Goal: Transaction & Acquisition: Purchase product/service

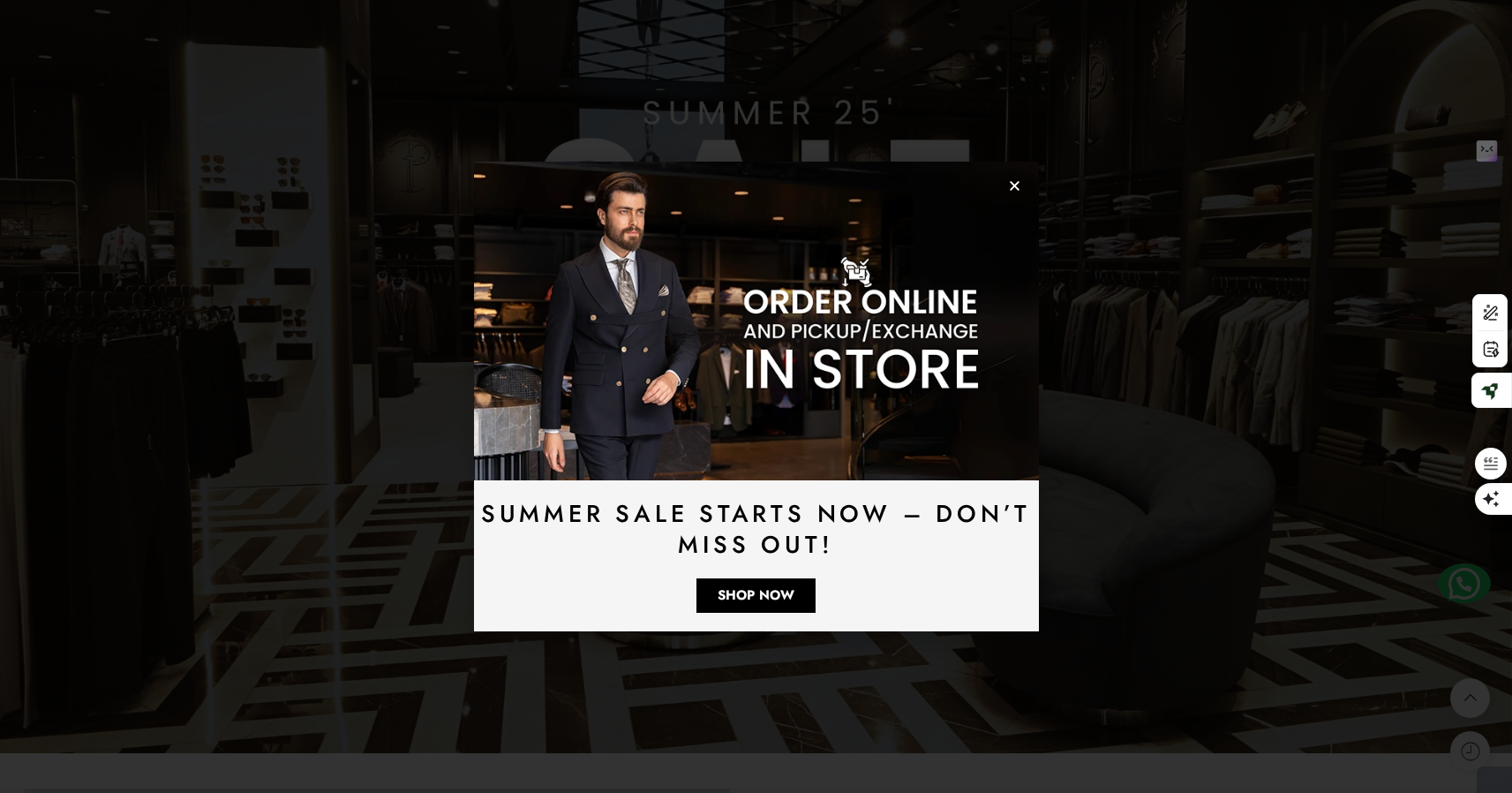
scroll to position [1477, 0]
click at [1016, 192] on icon "Close" at bounding box center [1015, 186] width 14 height 14
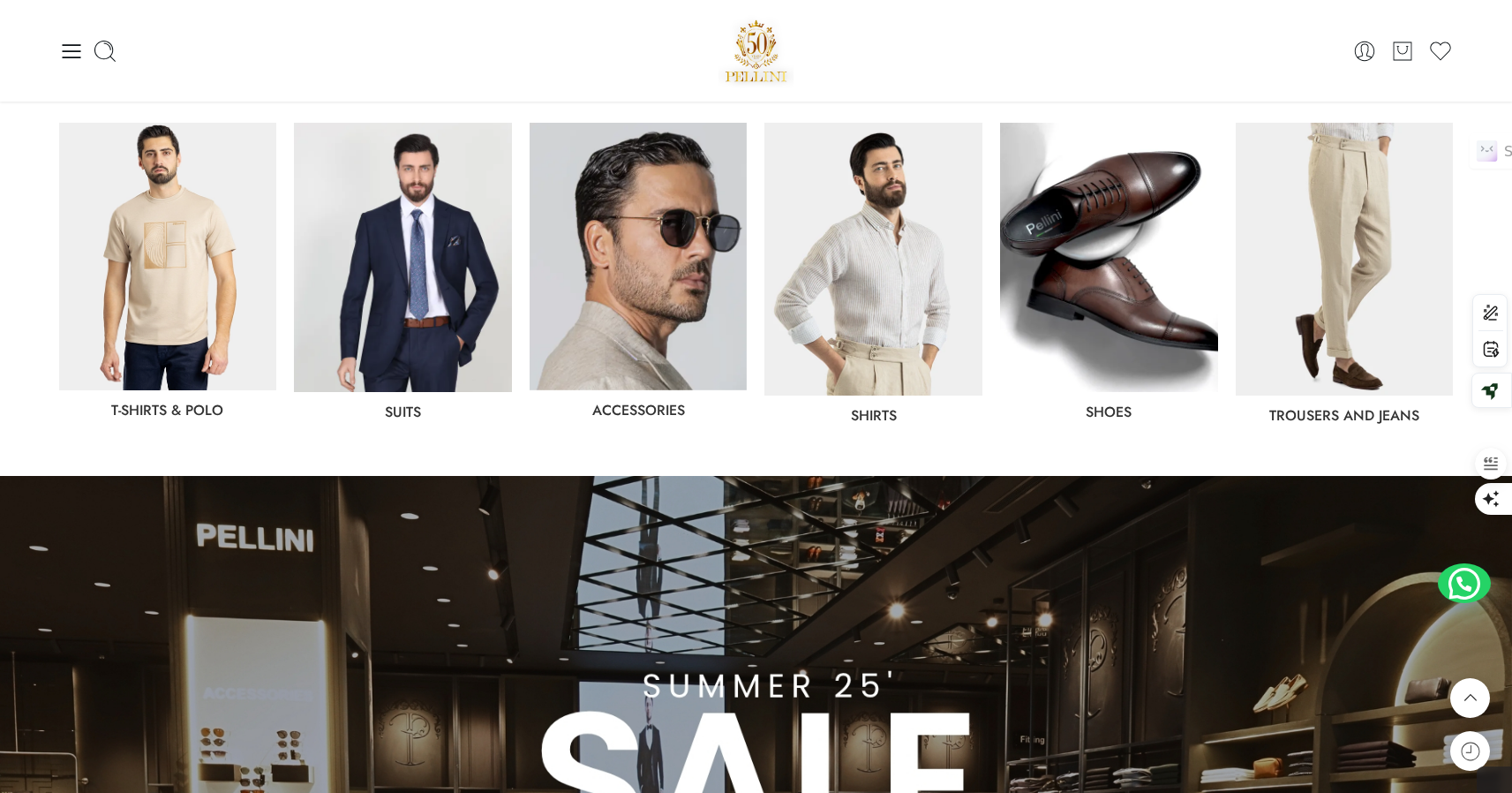
scroll to position [844, 0]
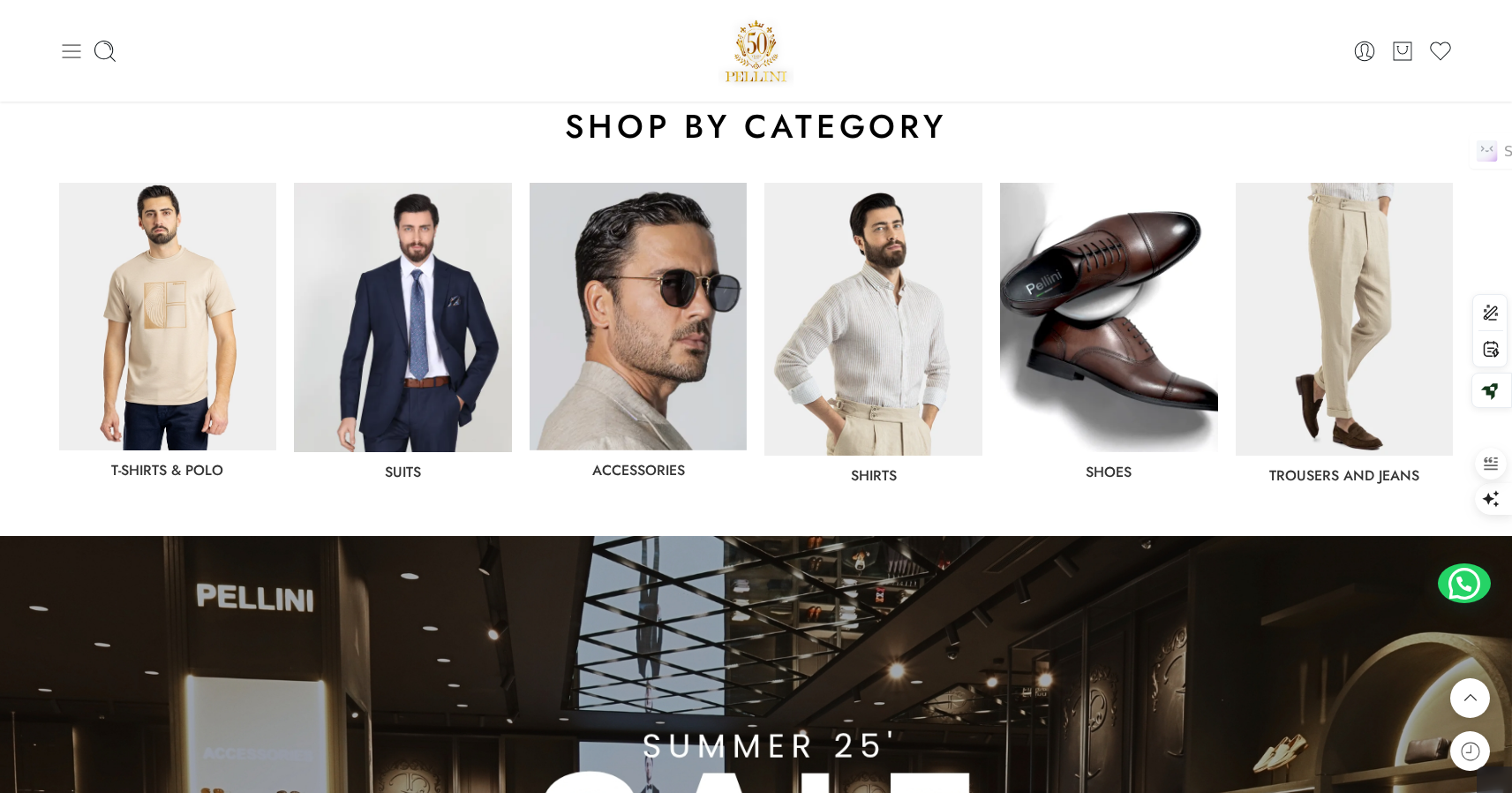
click at [70, 58] on icon at bounding box center [71, 51] width 24 height 24
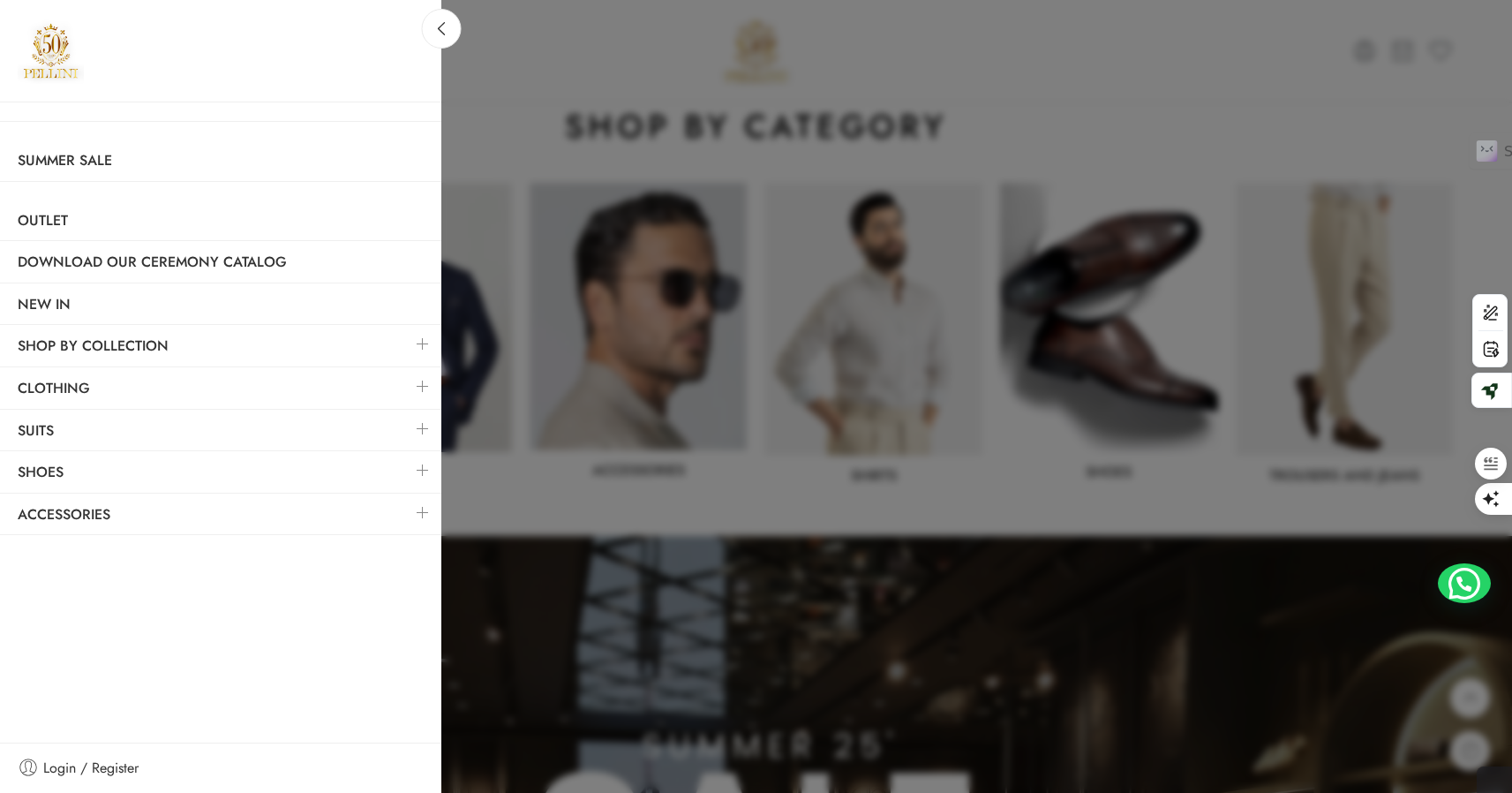
click at [423, 386] on link at bounding box center [423, 386] width 37 height 38
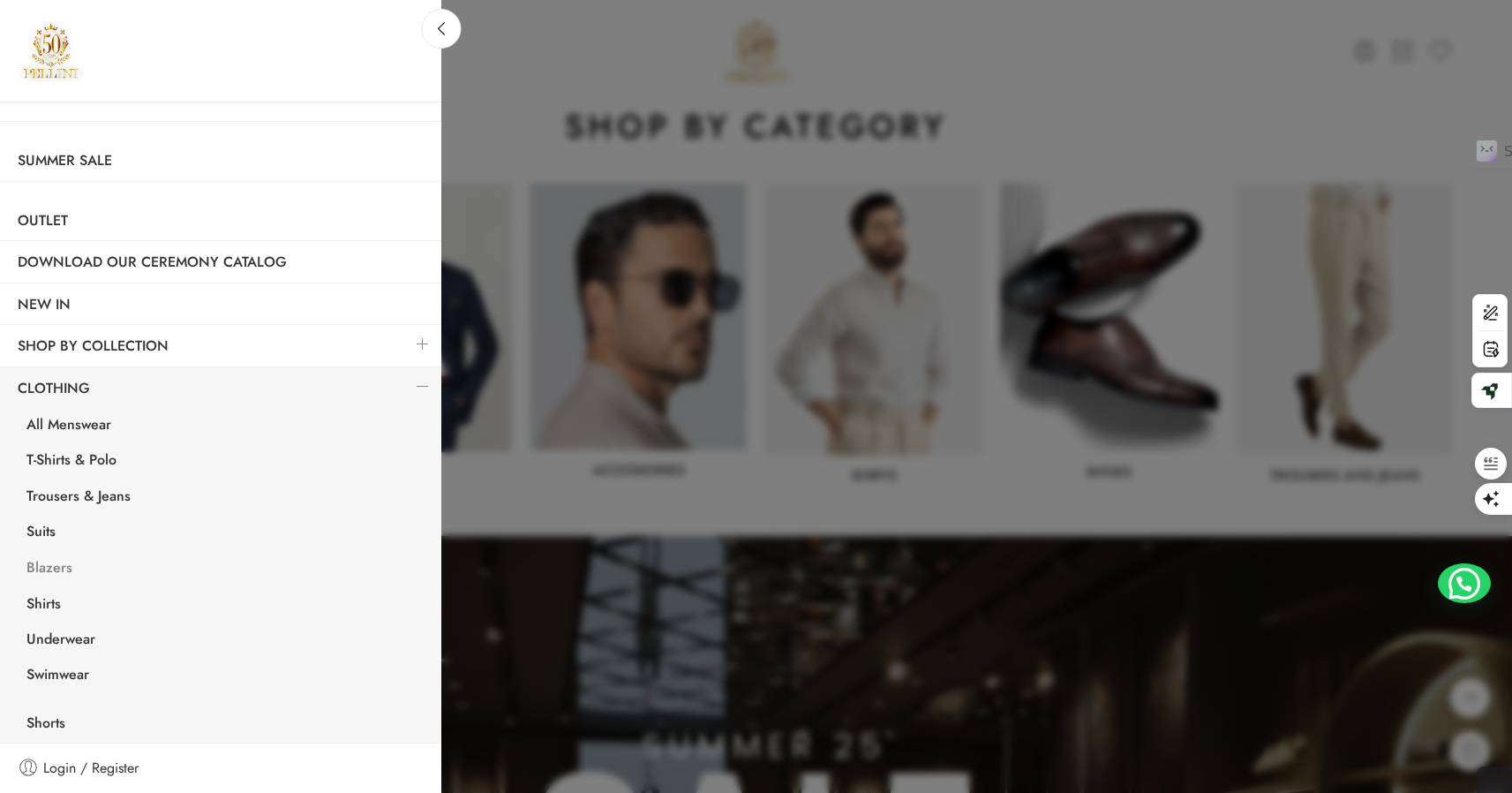
click at [58, 565] on link "Blazers" at bounding box center [225, 569] width 433 height 36
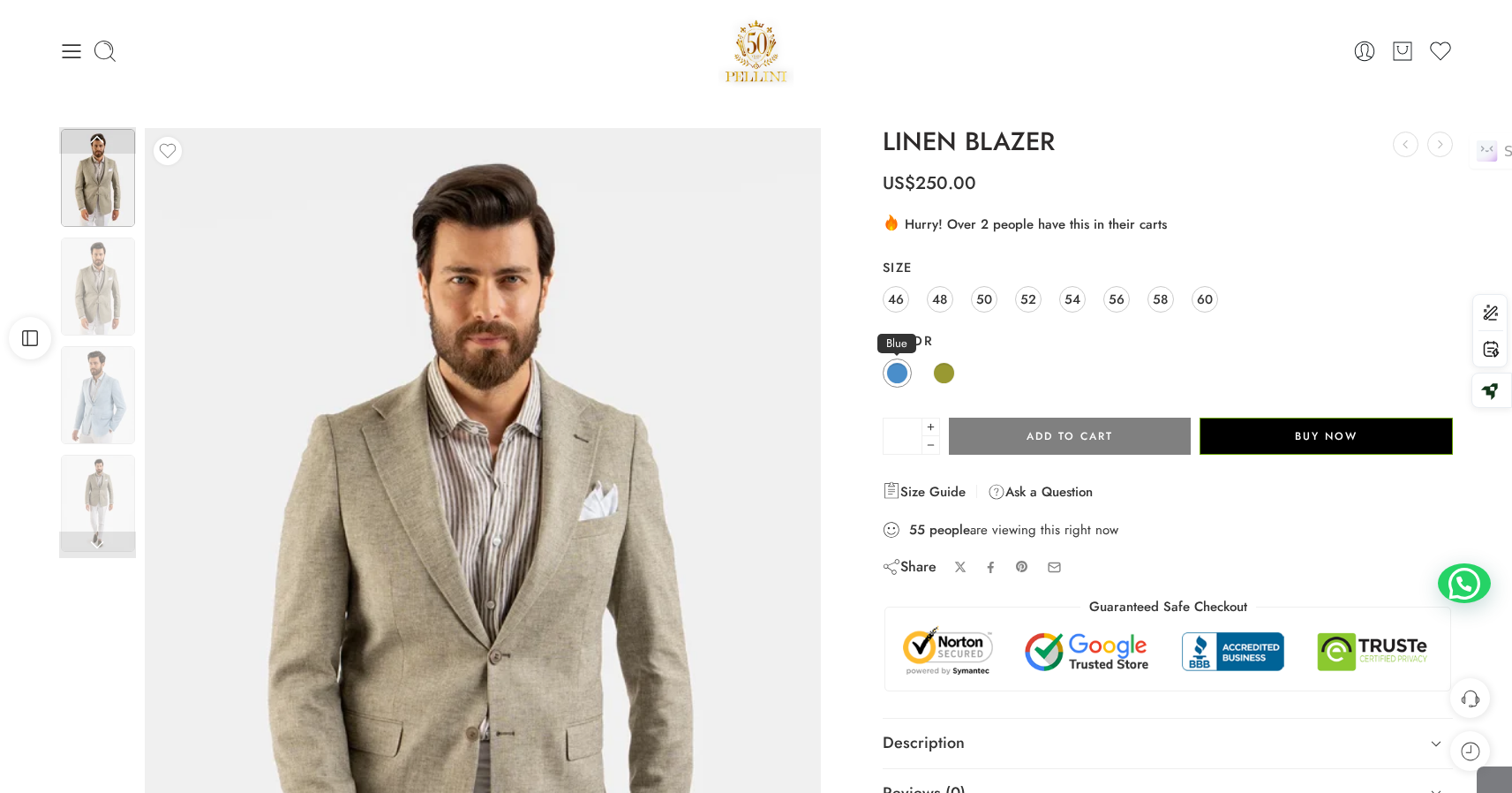
click at [889, 369] on span at bounding box center [897, 372] width 22 height 22
click at [107, 386] on img at bounding box center [98, 395] width 74 height 98
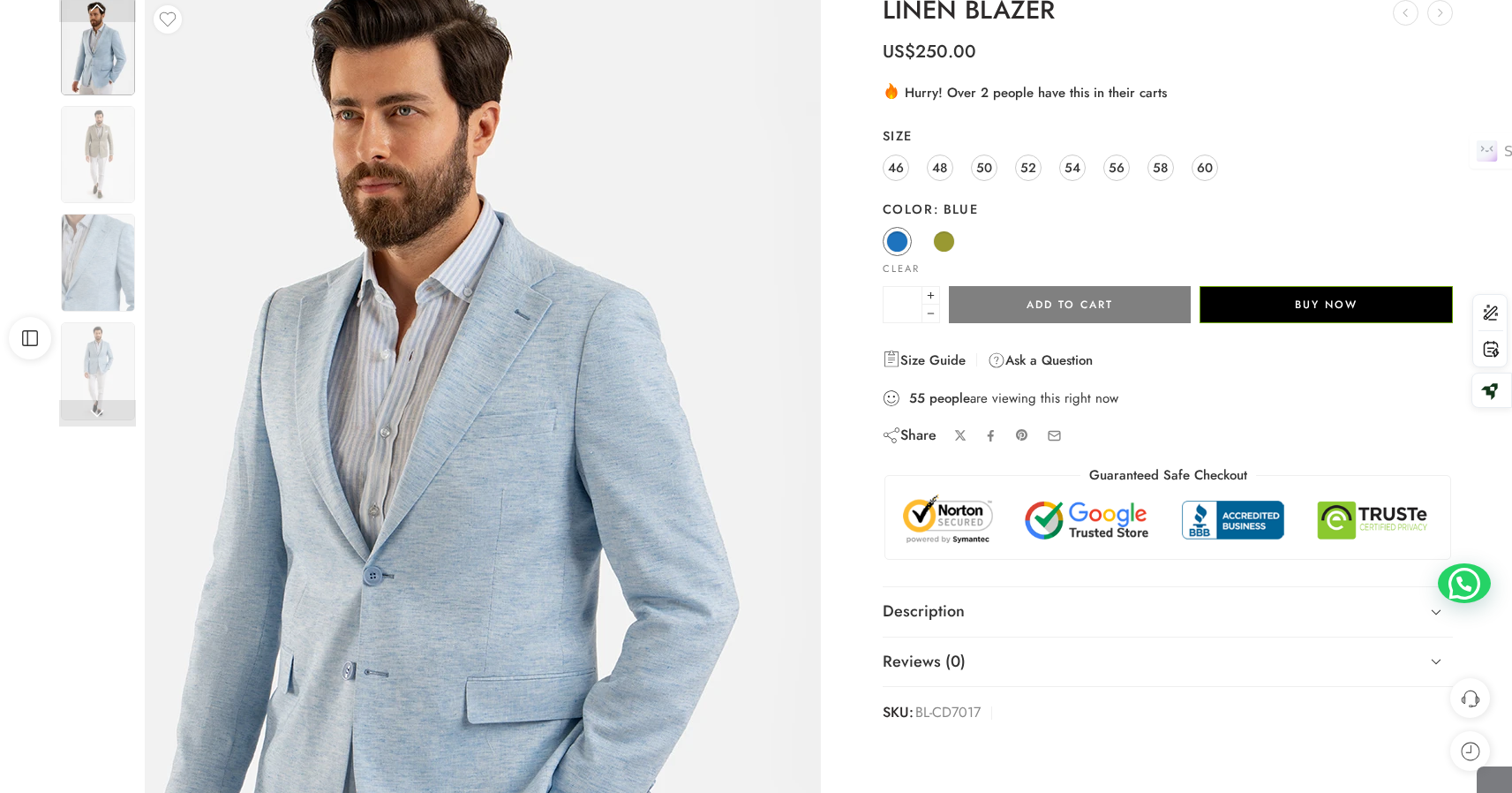
scroll to position [133, 0]
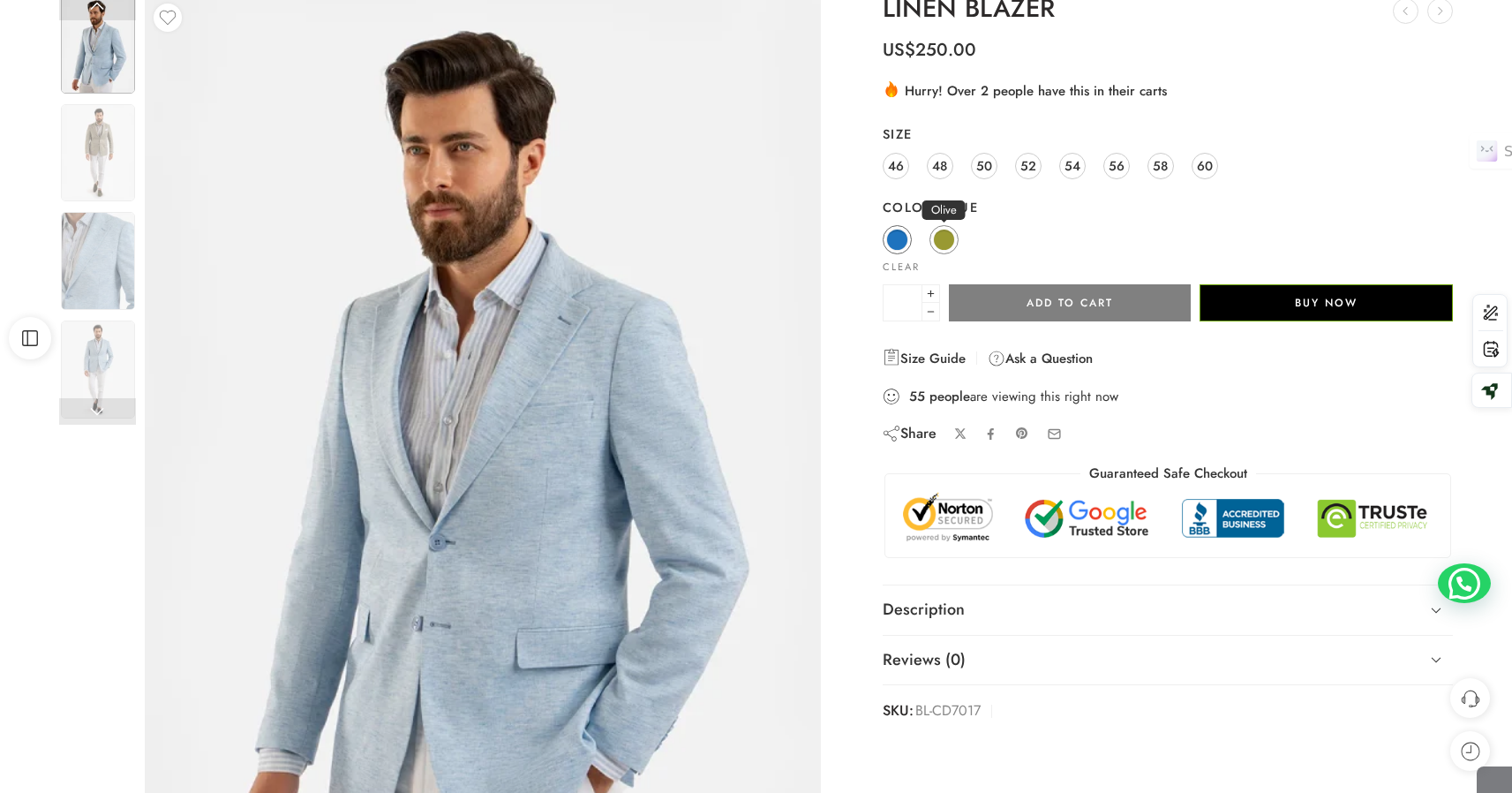
click at [941, 248] on span at bounding box center [944, 240] width 22 height 22
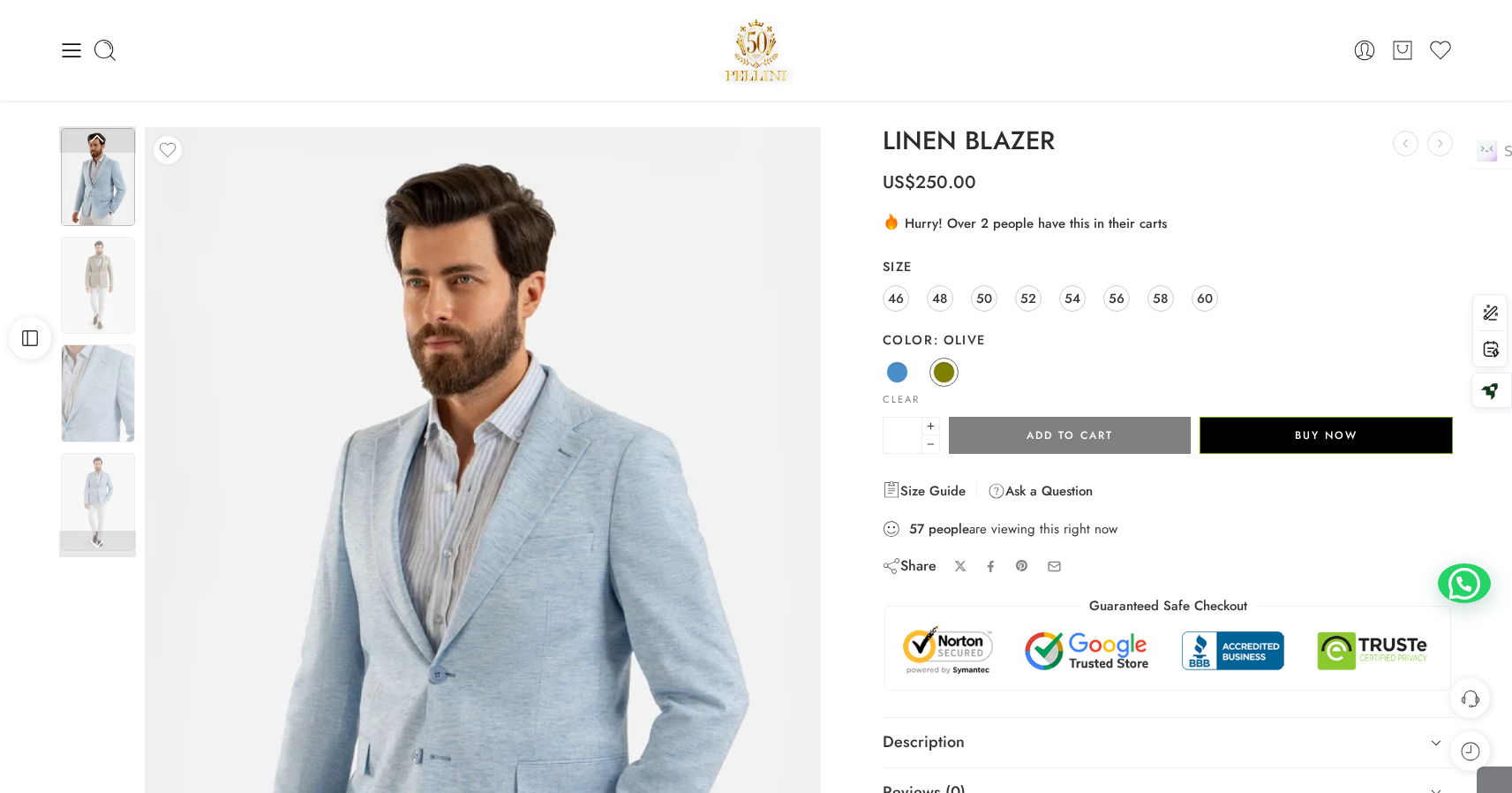
scroll to position [0, 0]
click at [72, 51] on icon at bounding box center [70, 51] width 19 height 14
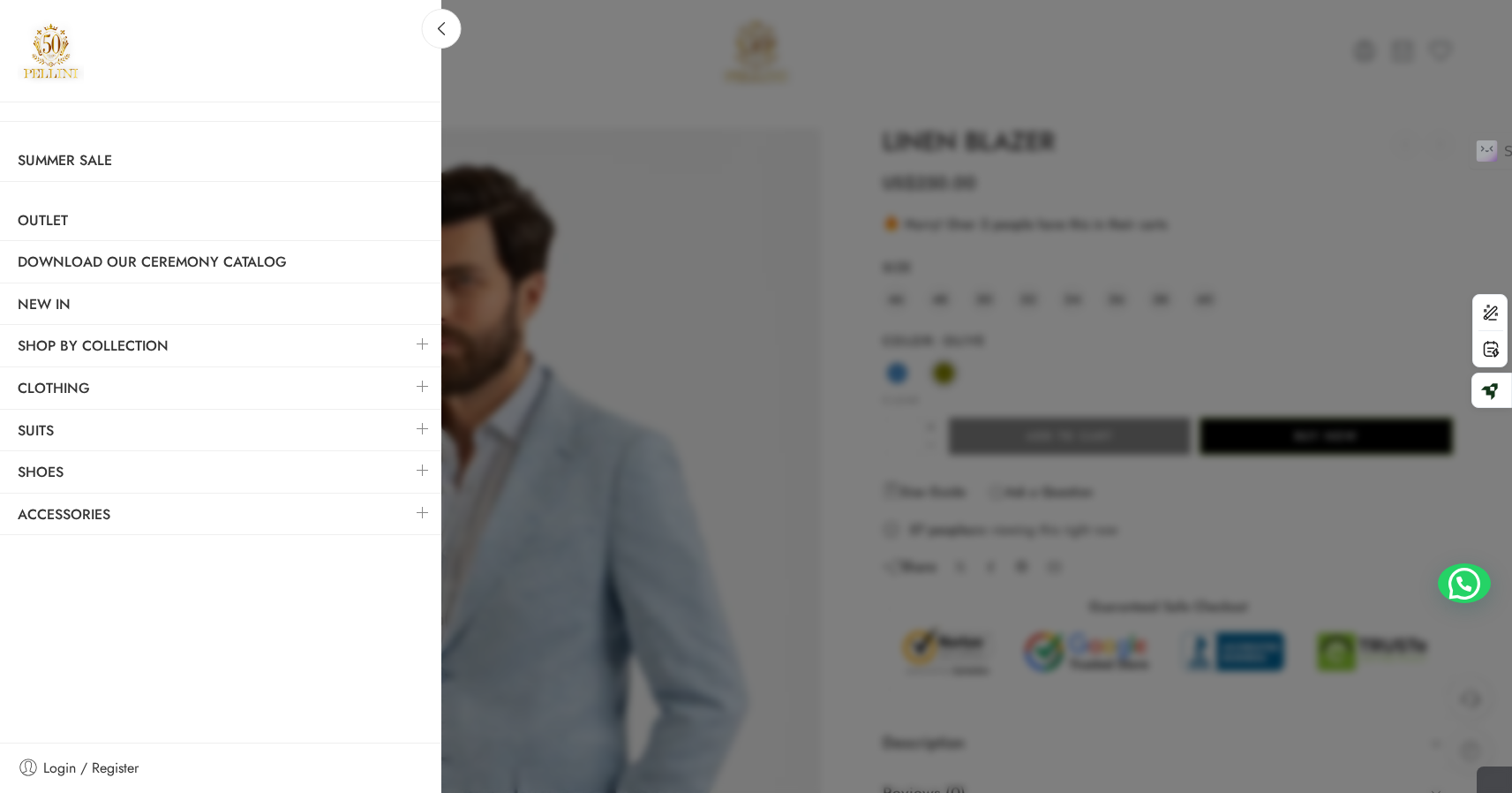
click at [422, 387] on link at bounding box center [423, 386] width 37 height 38
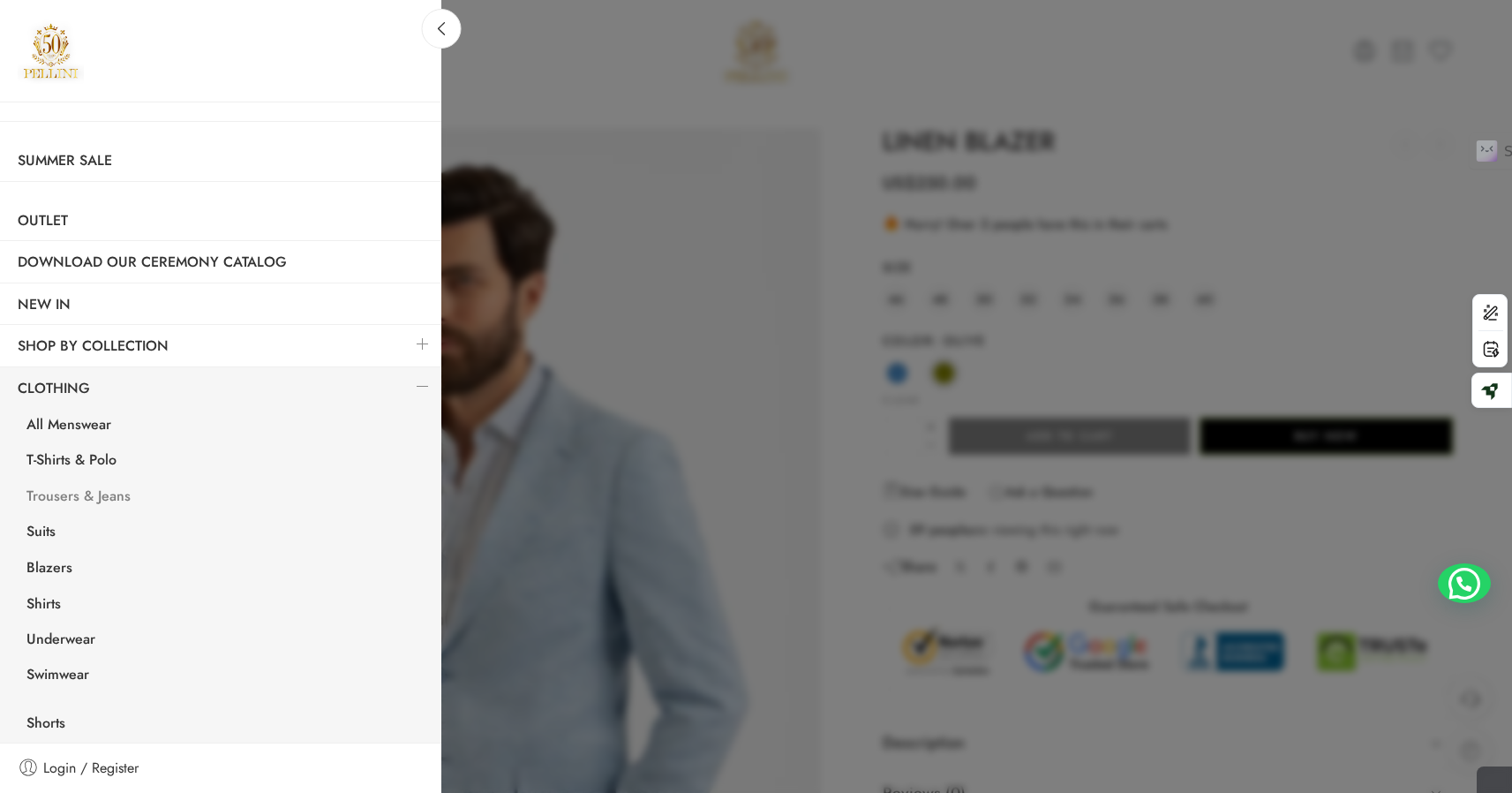
click at [76, 495] on link "Trousers & Jeans" at bounding box center [225, 498] width 433 height 36
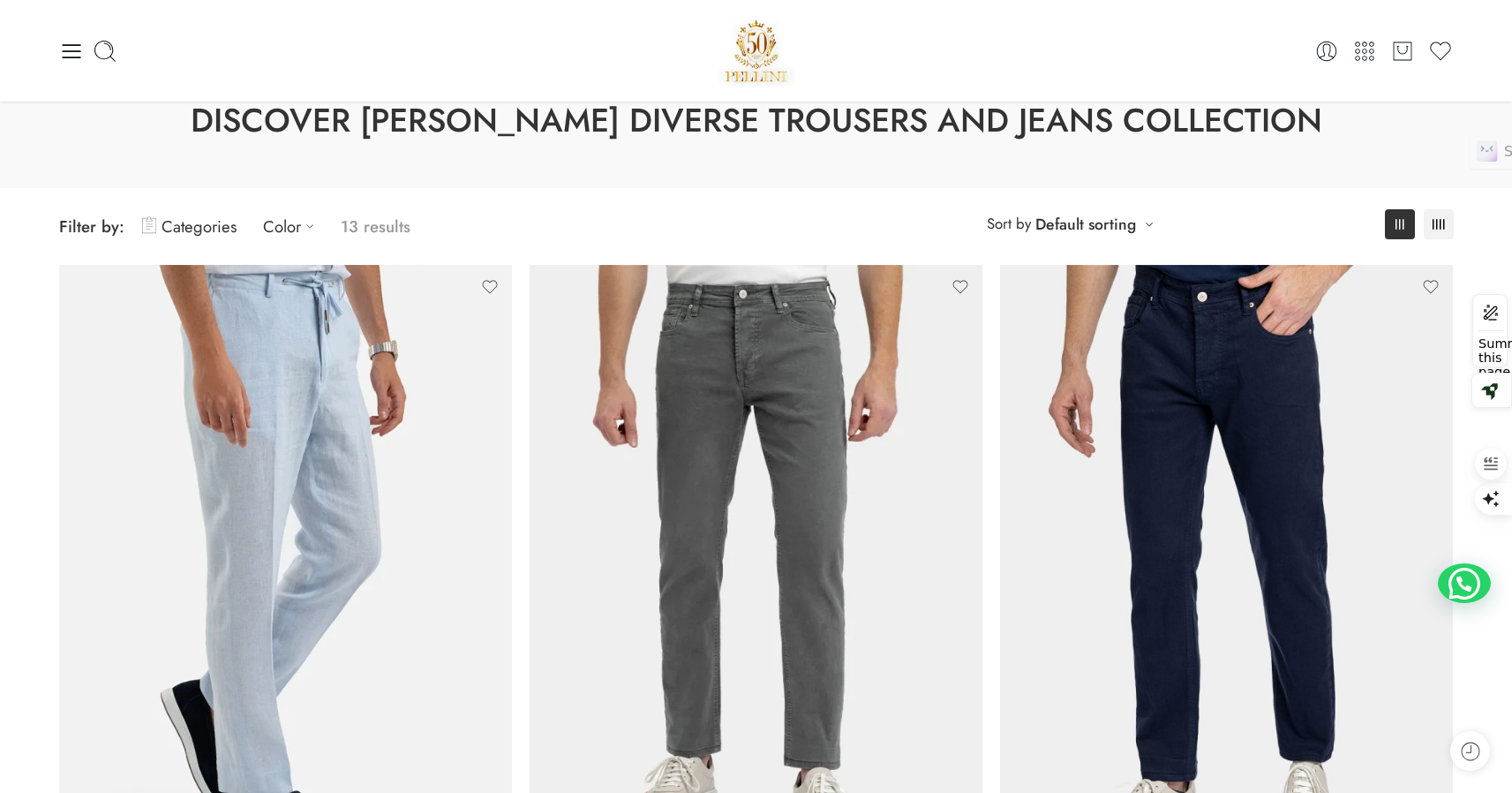
scroll to position [46, 0]
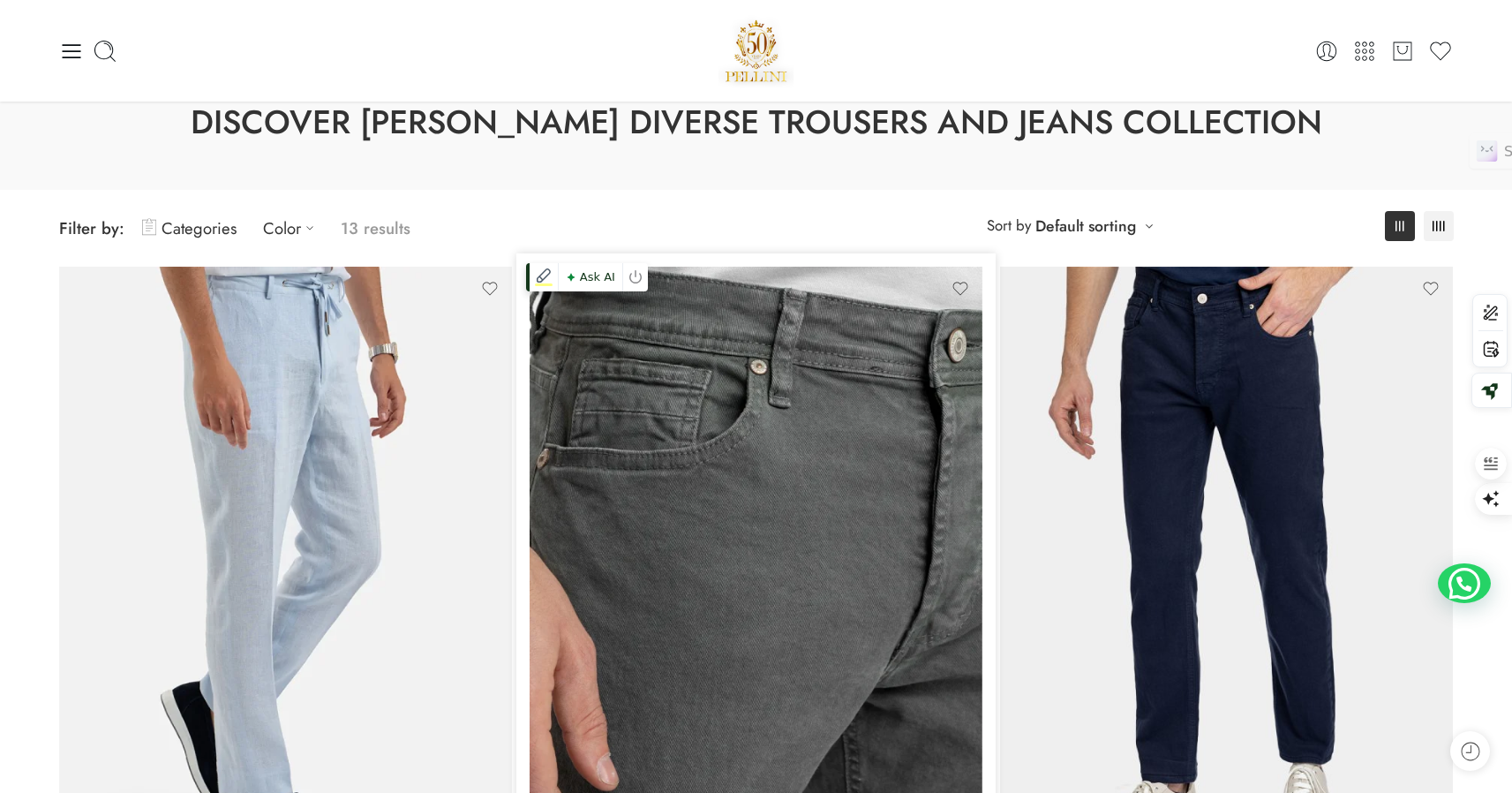
click at [831, 409] on img at bounding box center [756, 569] width 453 height 604
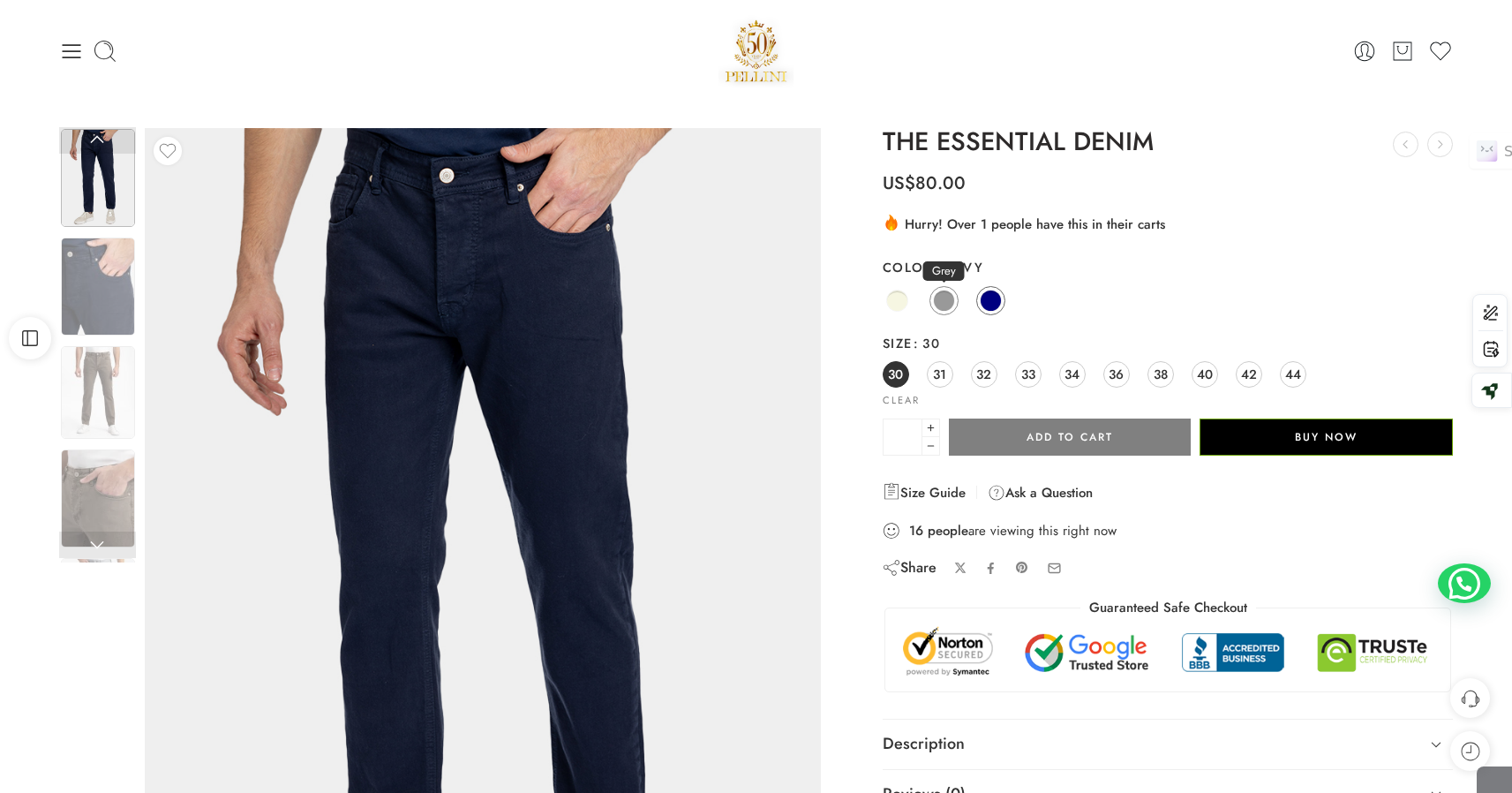
click at [939, 304] on span at bounding box center [944, 300] width 22 height 22
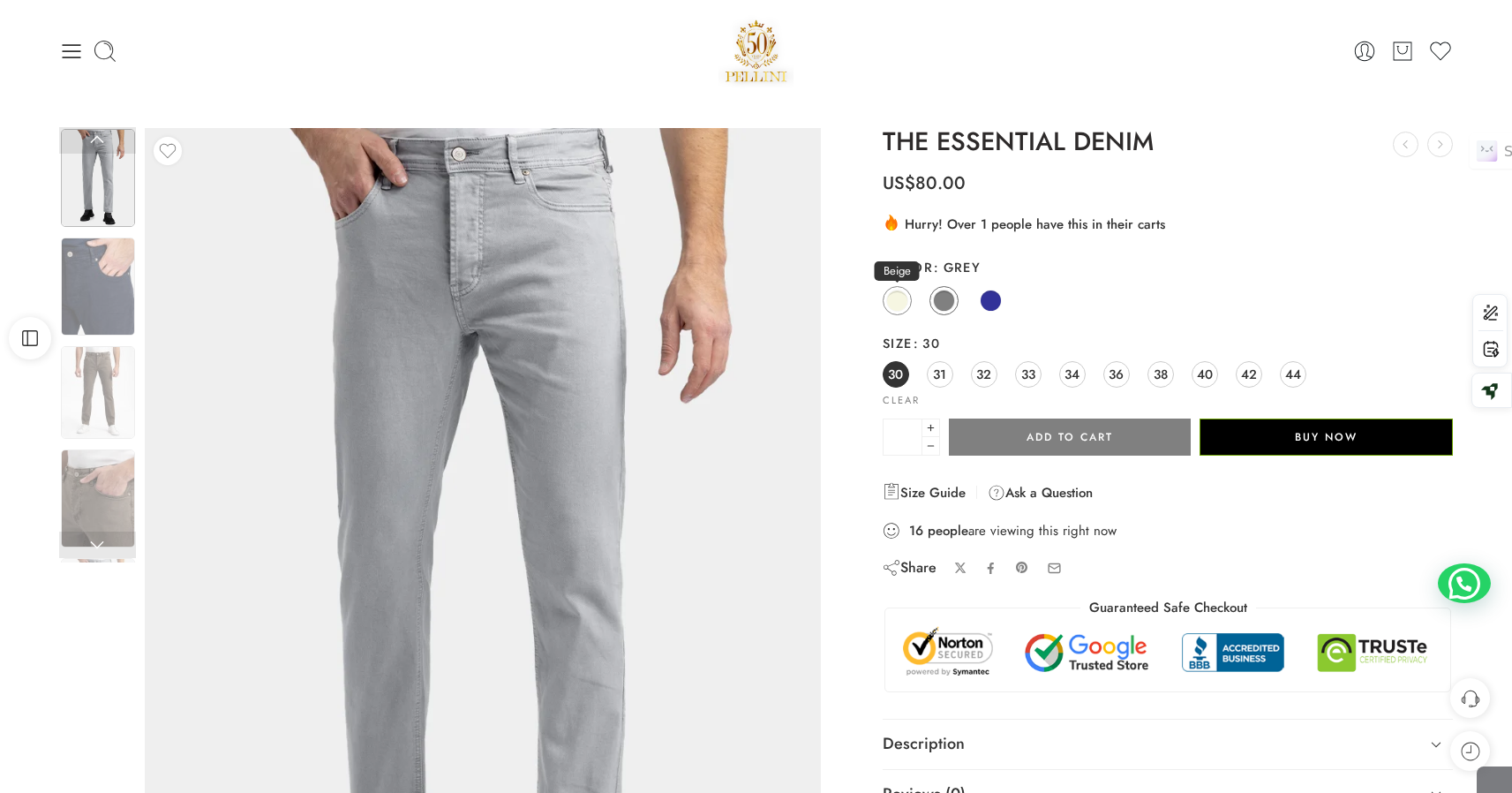
click at [897, 296] on span at bounding box center [897, 300] width 22 height 22
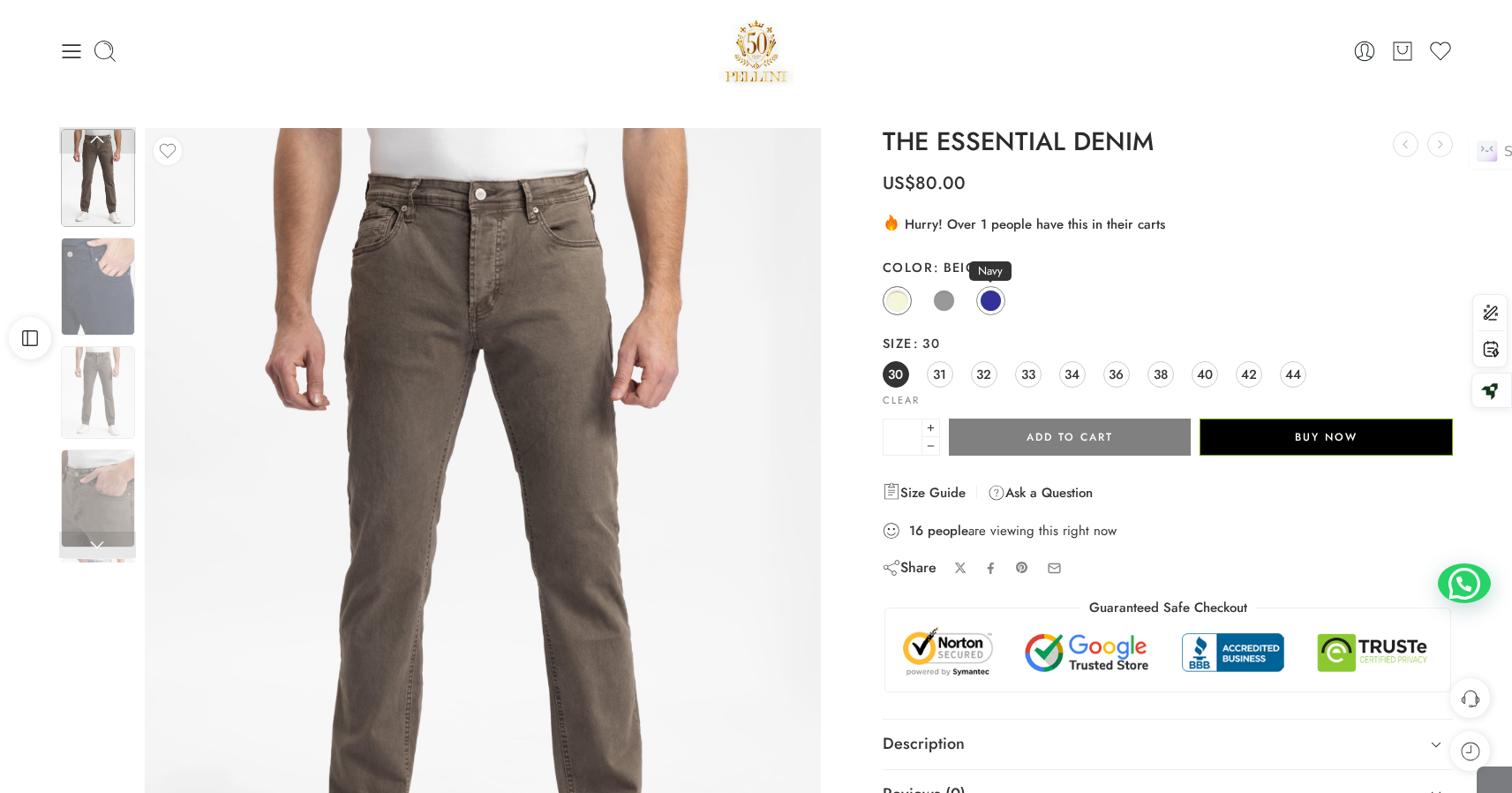
click at [992, 296] on span at bounding box center [991, 300] width 22 height 22
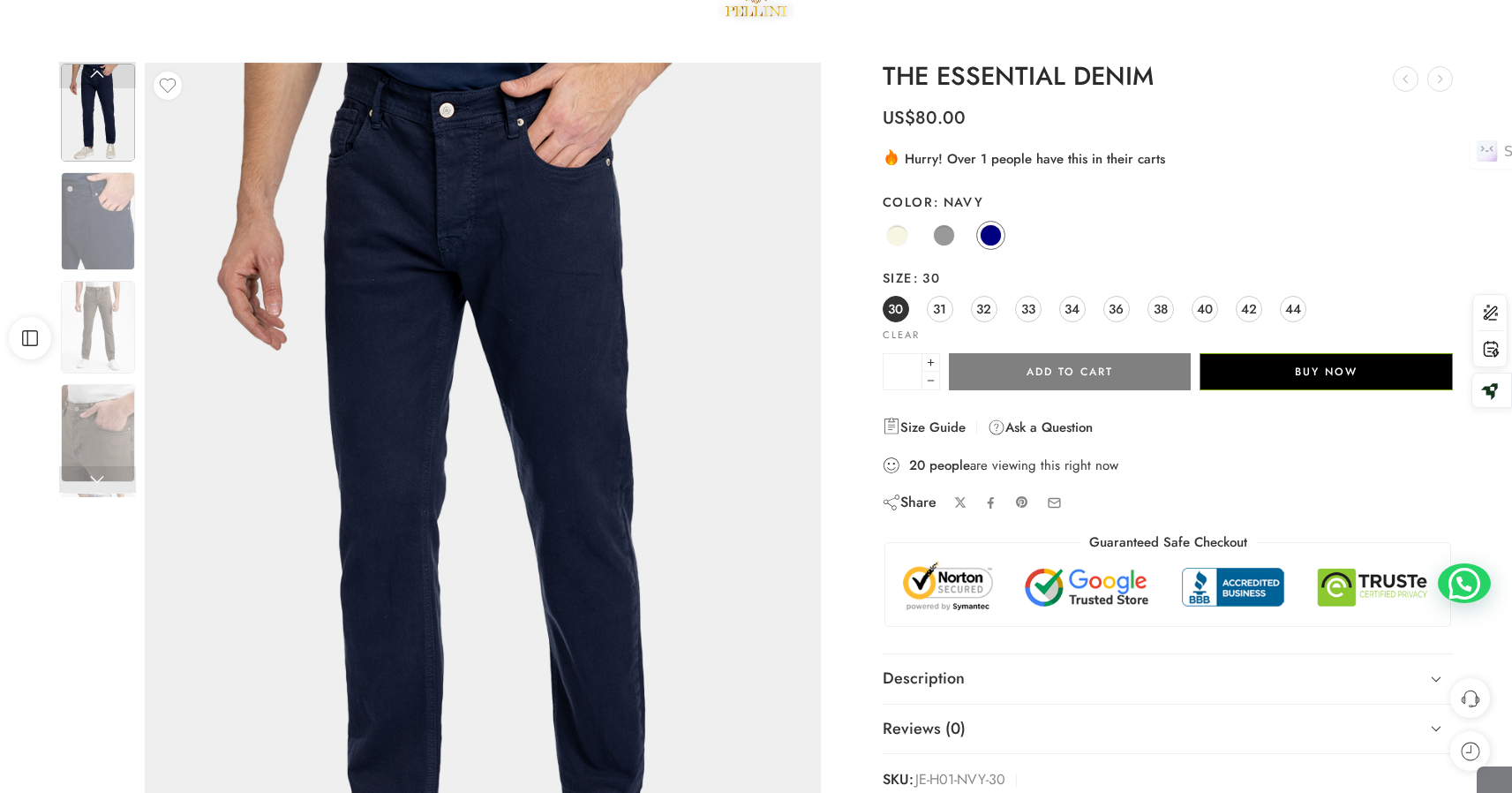
scroll to position [69, 0]
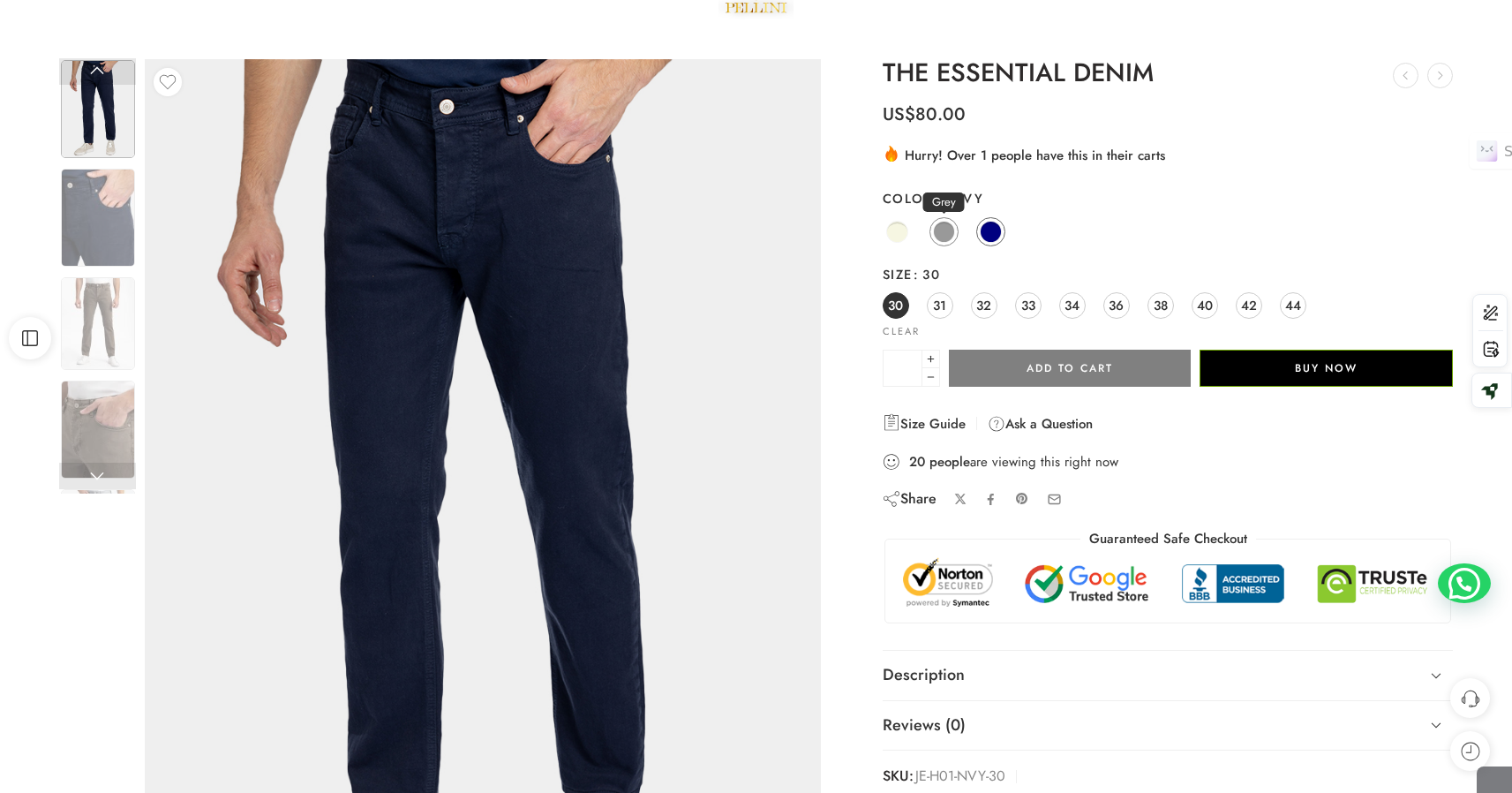
click at [940, 234] on span at bounding box center [944, 232] width 22 height 22
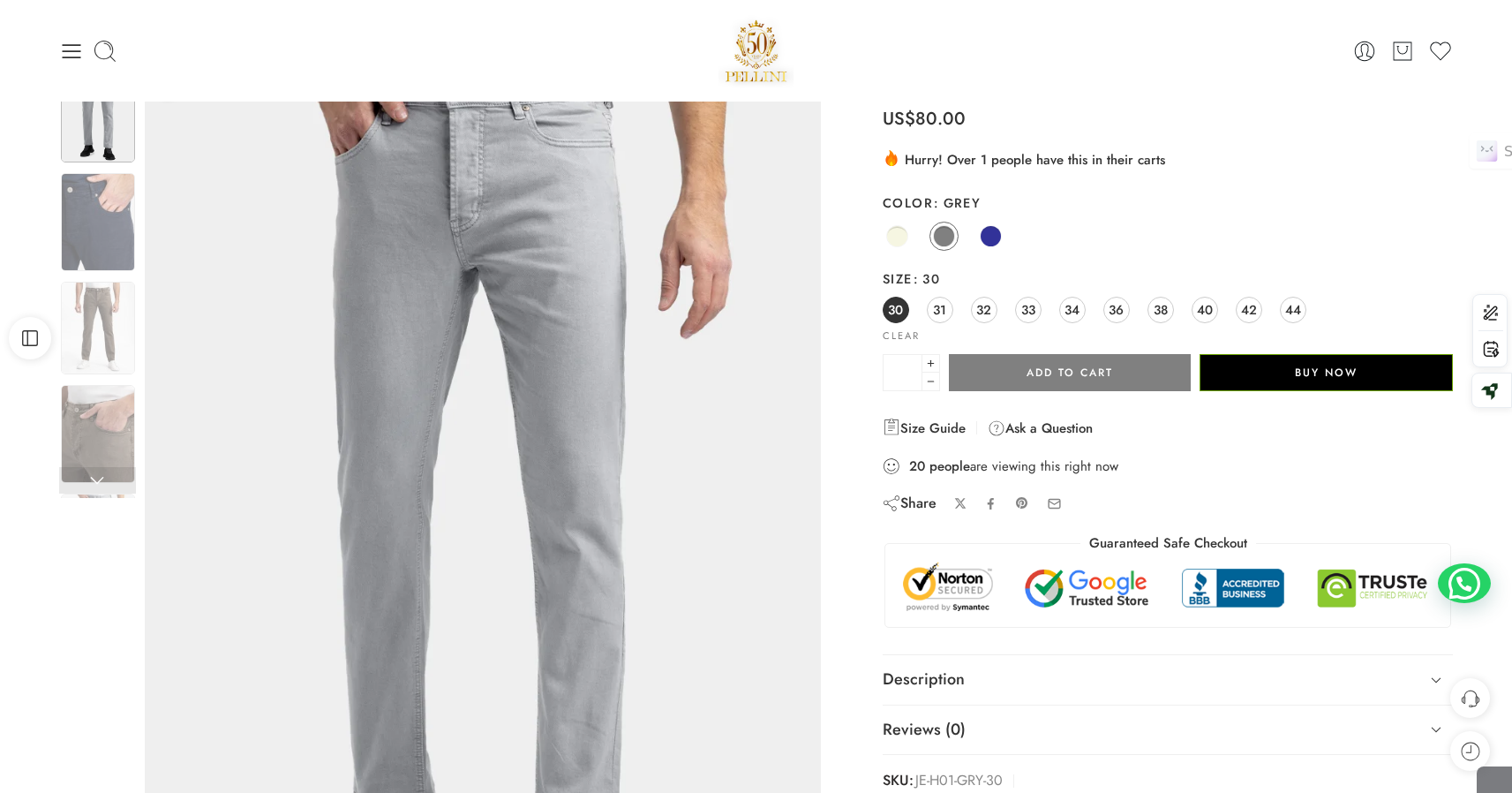
scroll to position [44, 0]
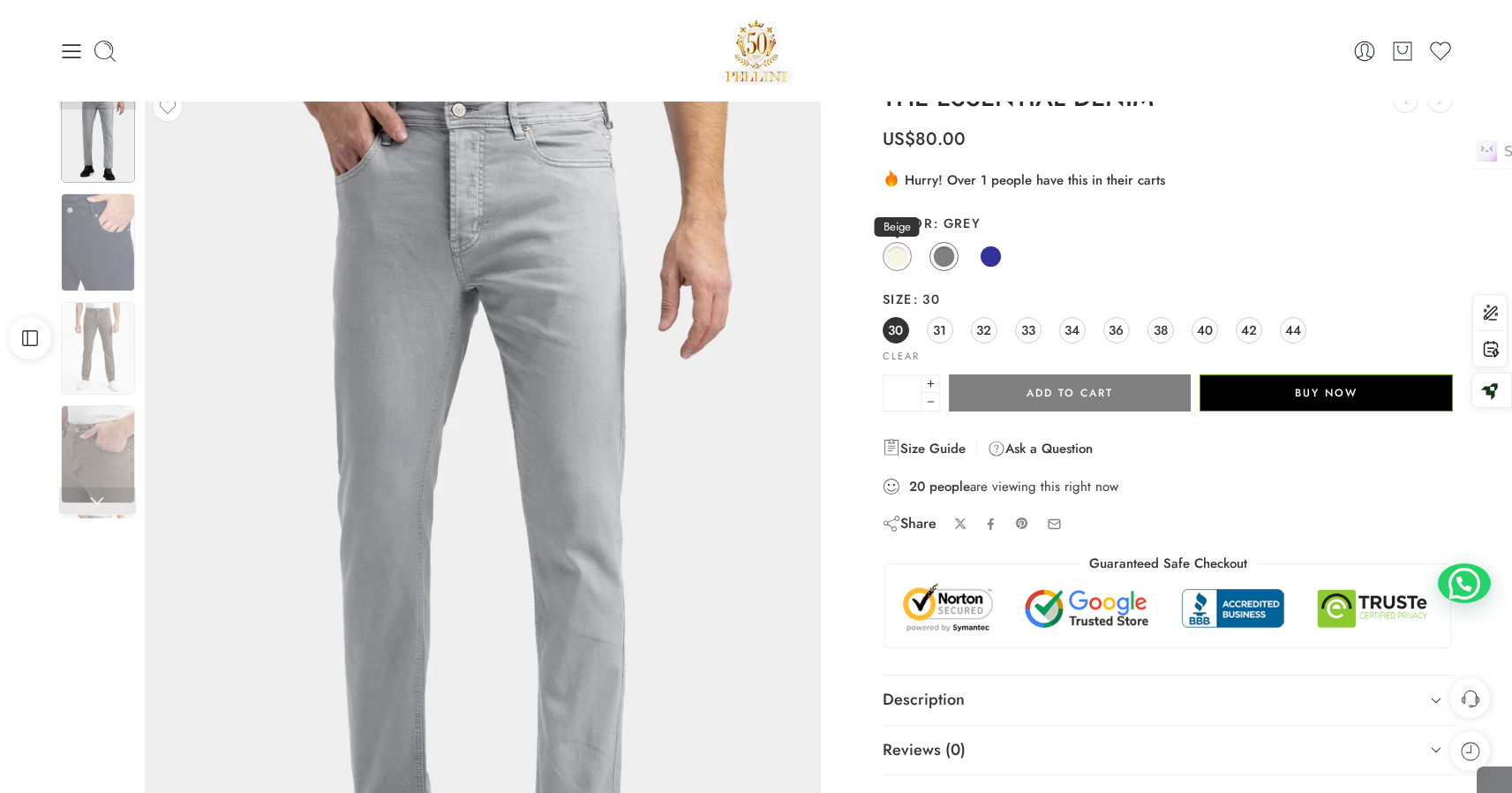
click at [898, 257] on span at bounding box center [897, 256] width 22 height 22
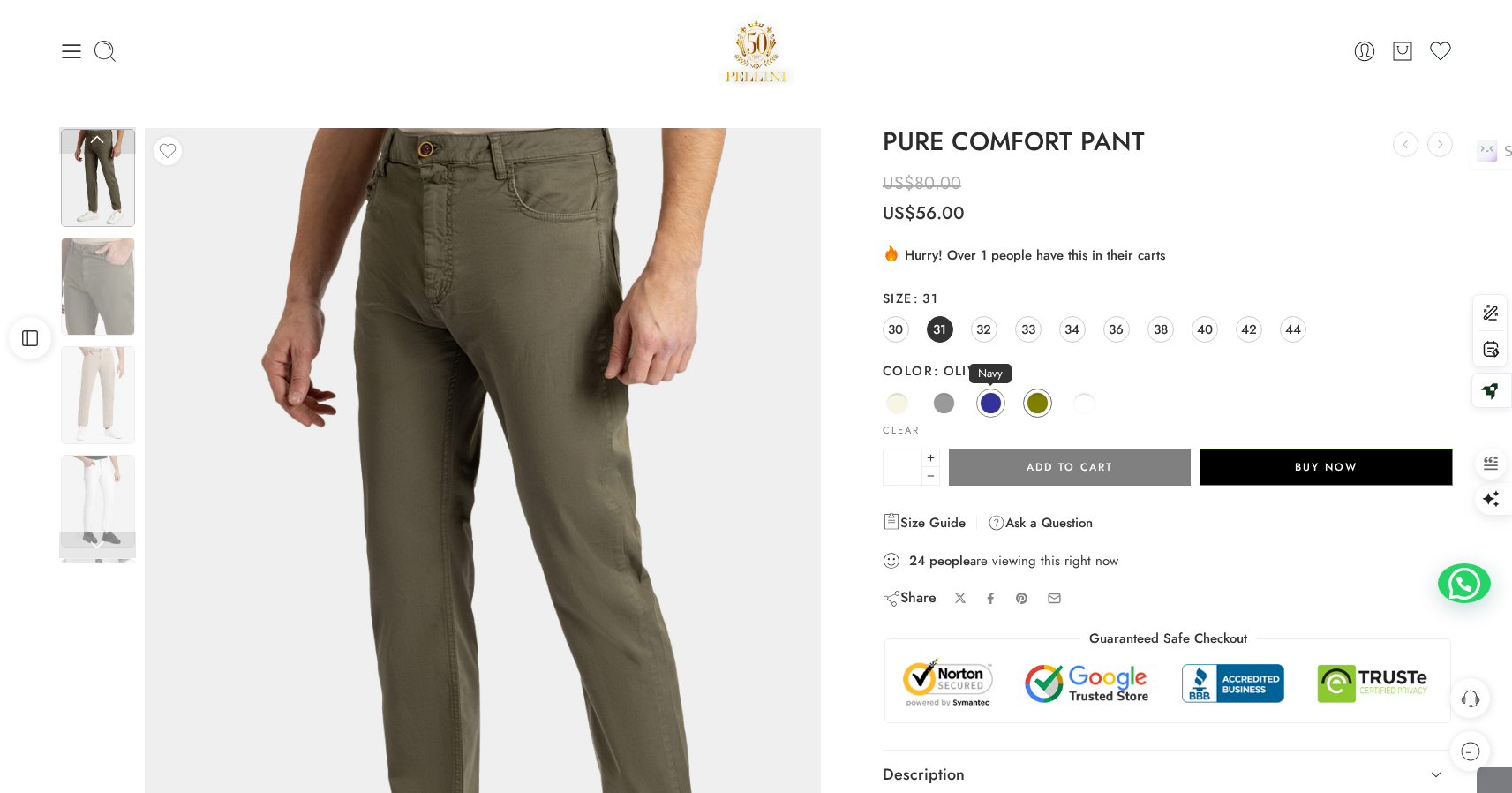
click at [983, 392] on link "Navy" at bounding box center [991, 403] width 29 height 29
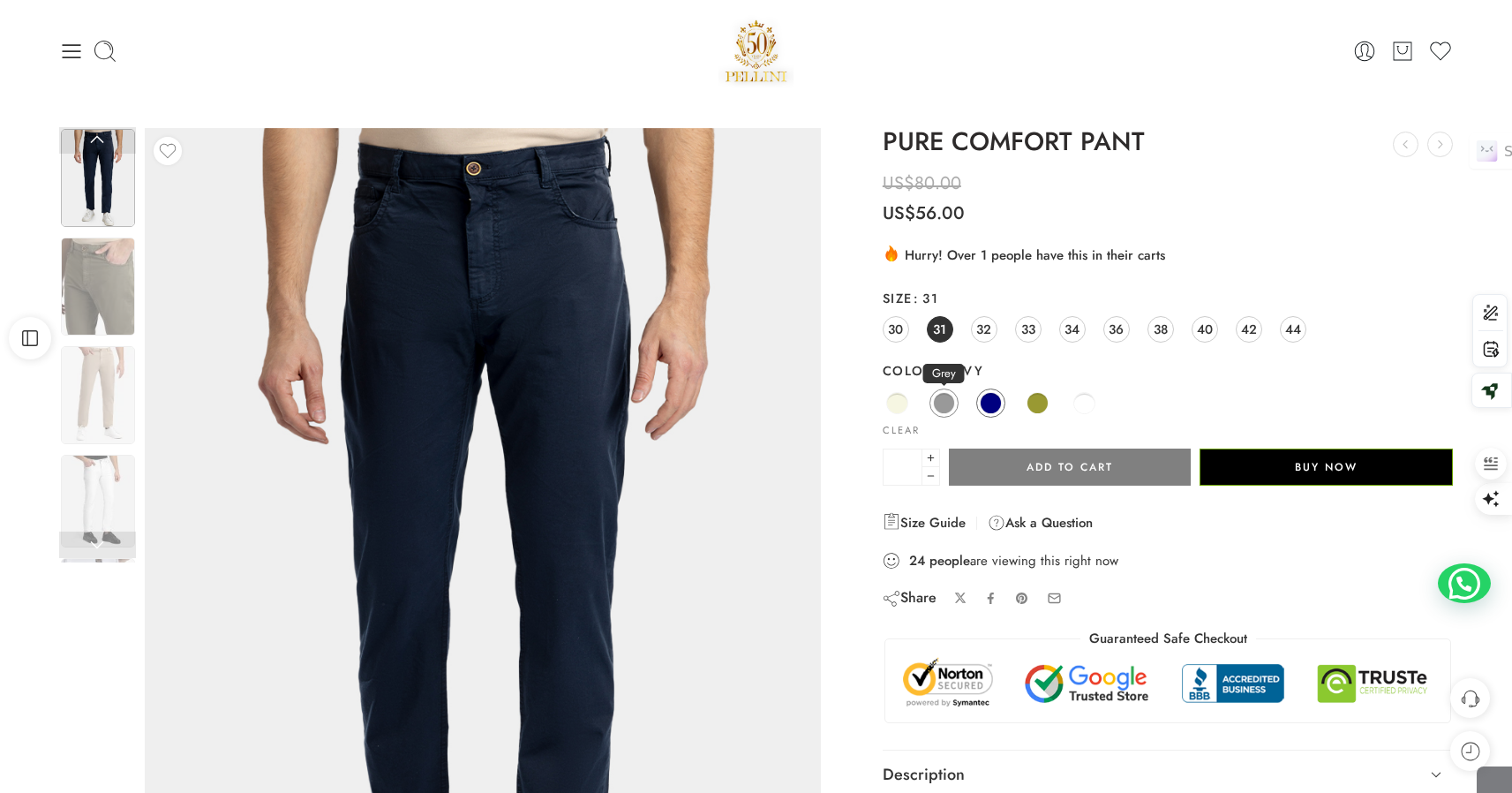
click at [953, 402] on span at bounding box center [944, 402] width 22 height 22
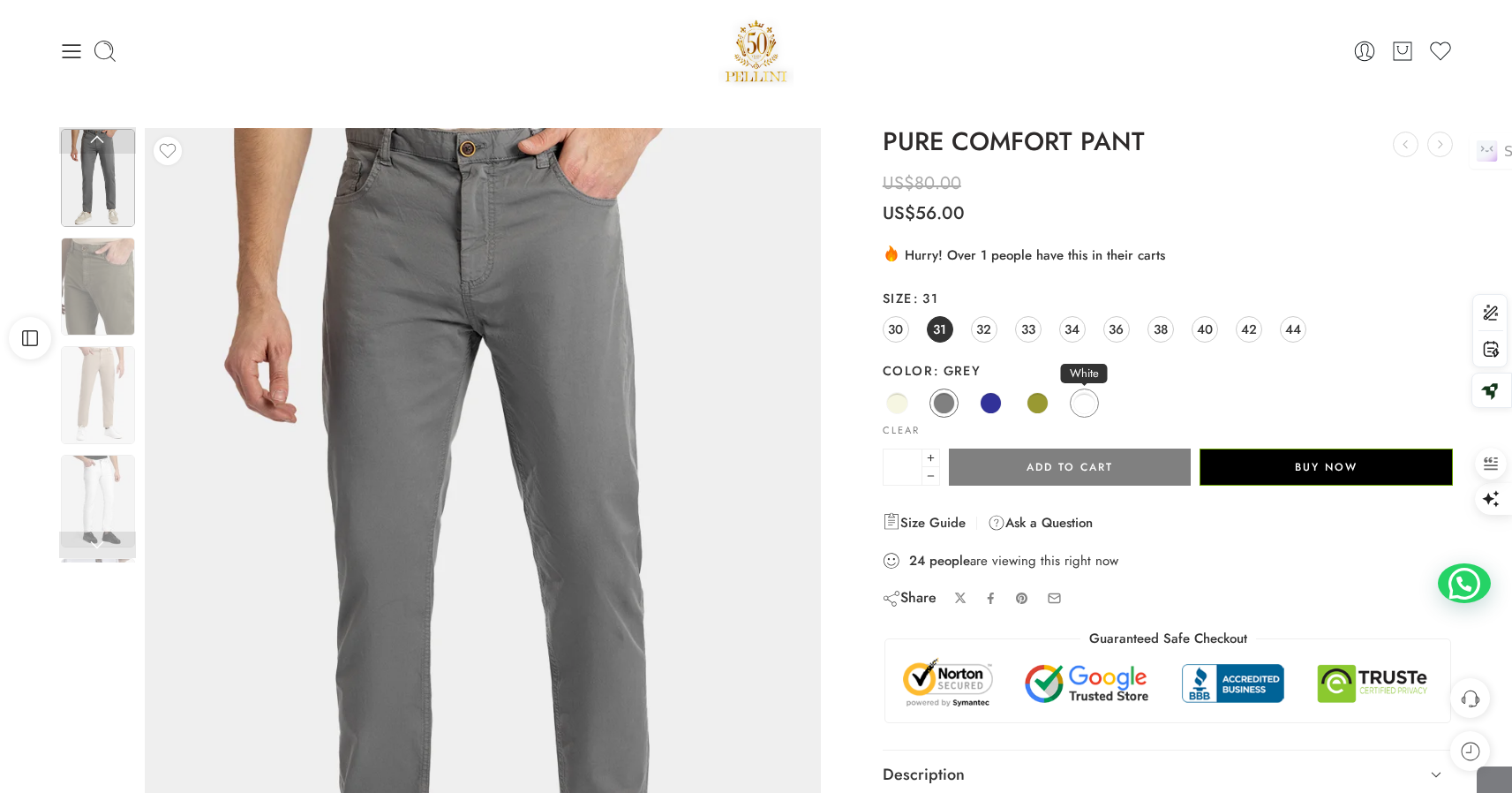
click at [1085, 400] on span at bounding box center [1084, 402] width 22 height 22
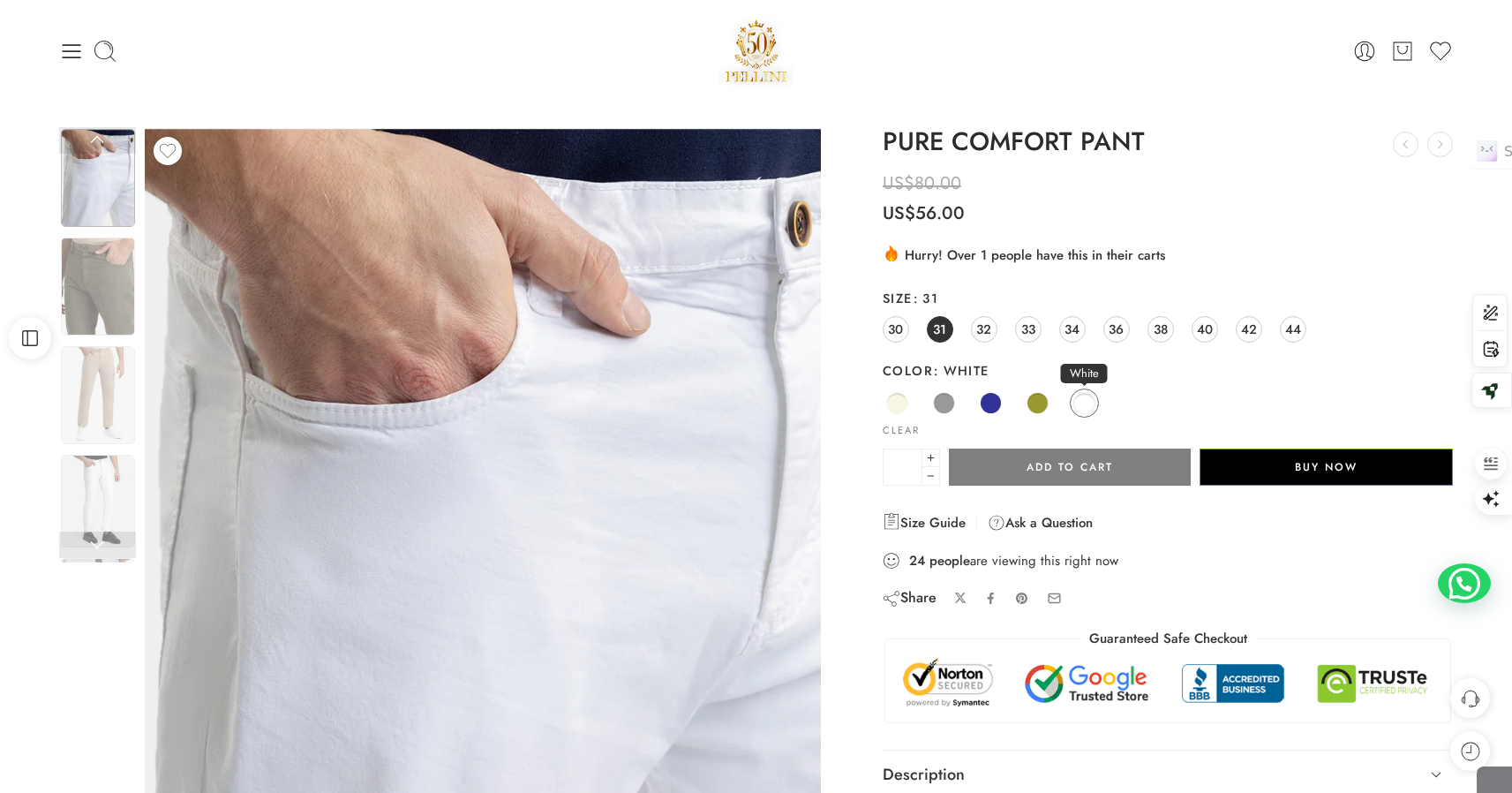
click at [1081, 406] on span at bounding box center [1084, 402] width 22 height 22
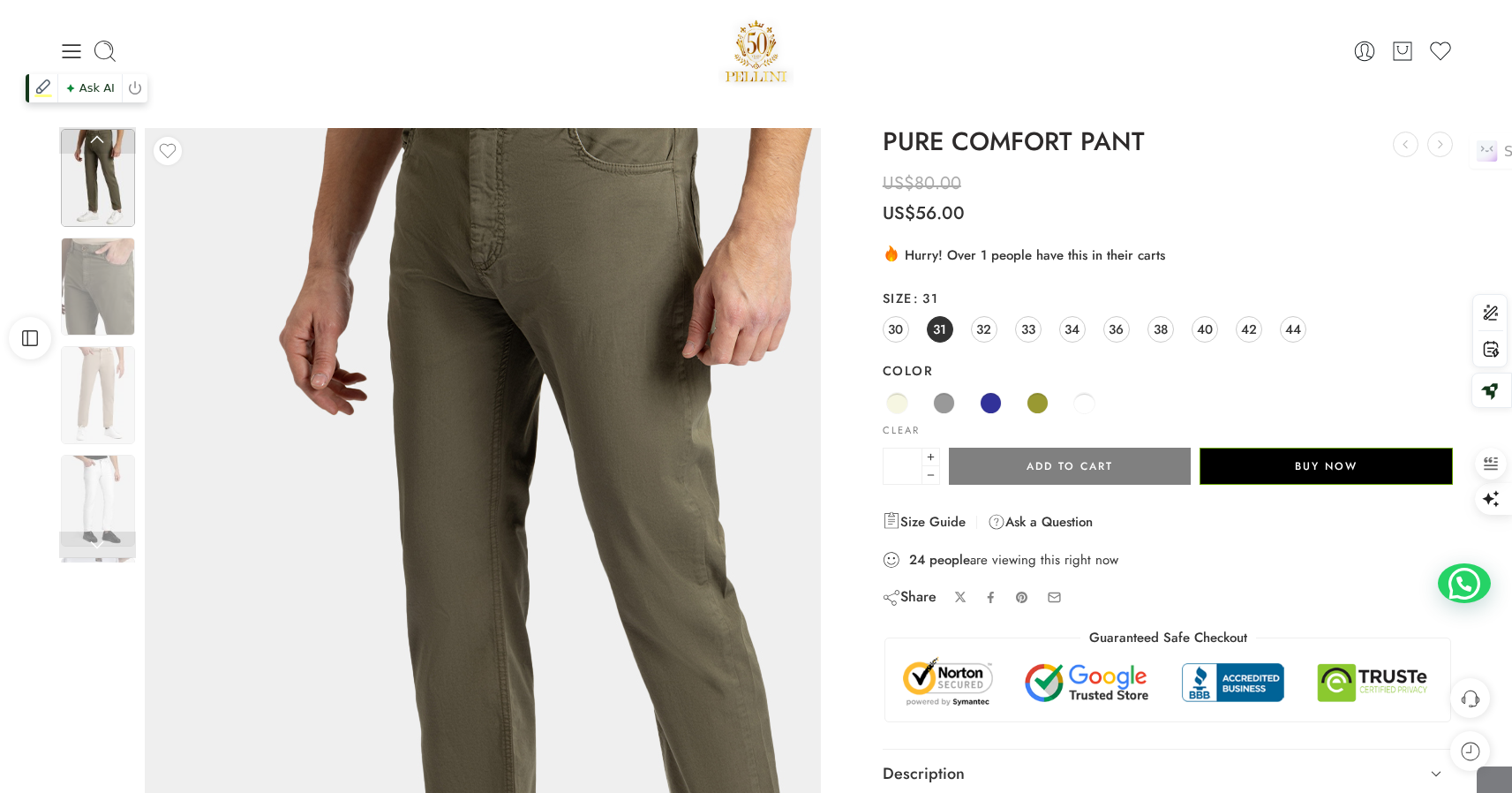
click at [144, 493] on img at bounding box center [539, 592] width 794 height 1059
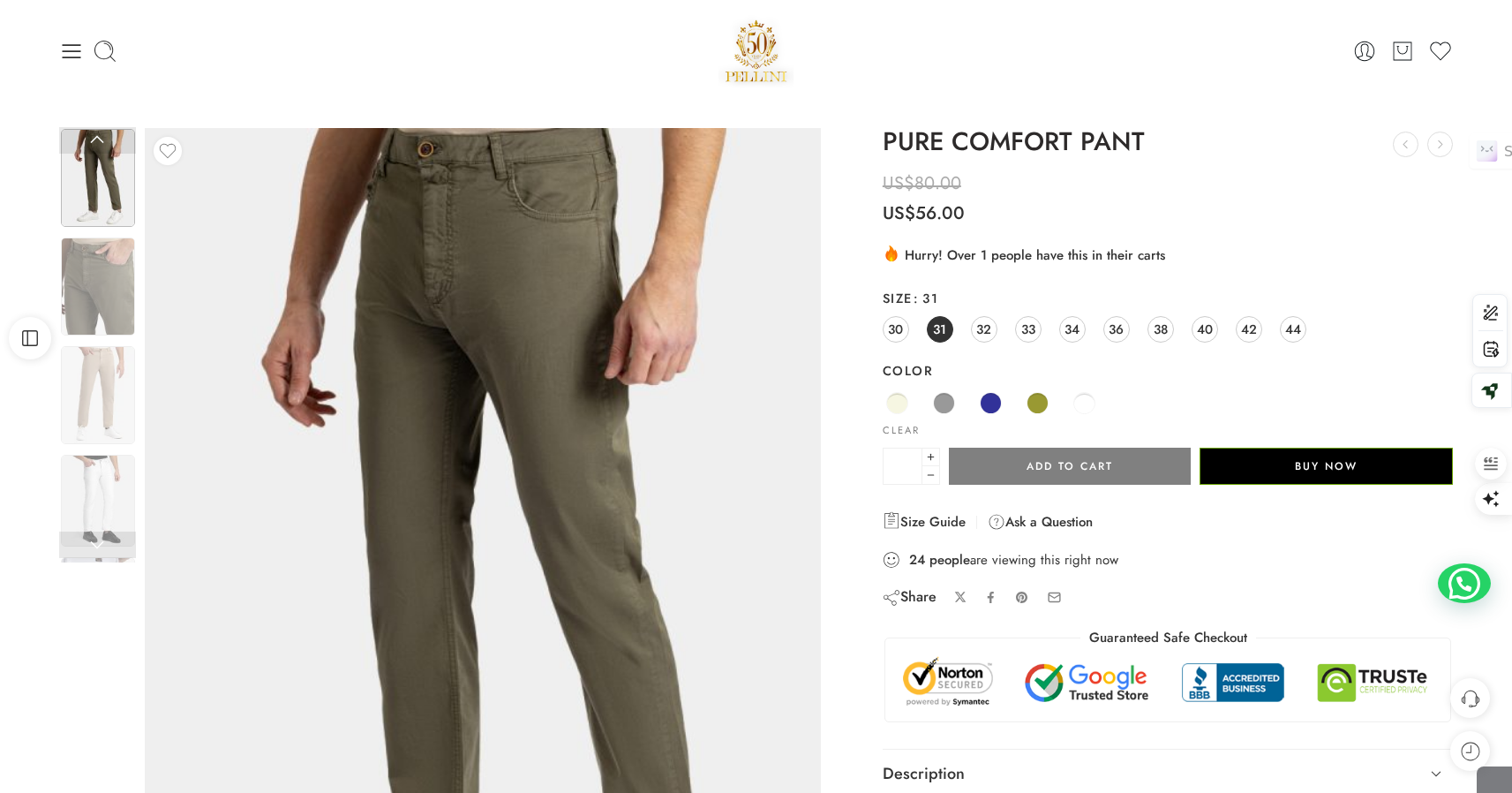
click at [54, 492] on div "Previous Next" at bounding box center [444, 583] width 788 height 910
click at [75, 491] on img at bounding box center [98, 501] width 74 height 93
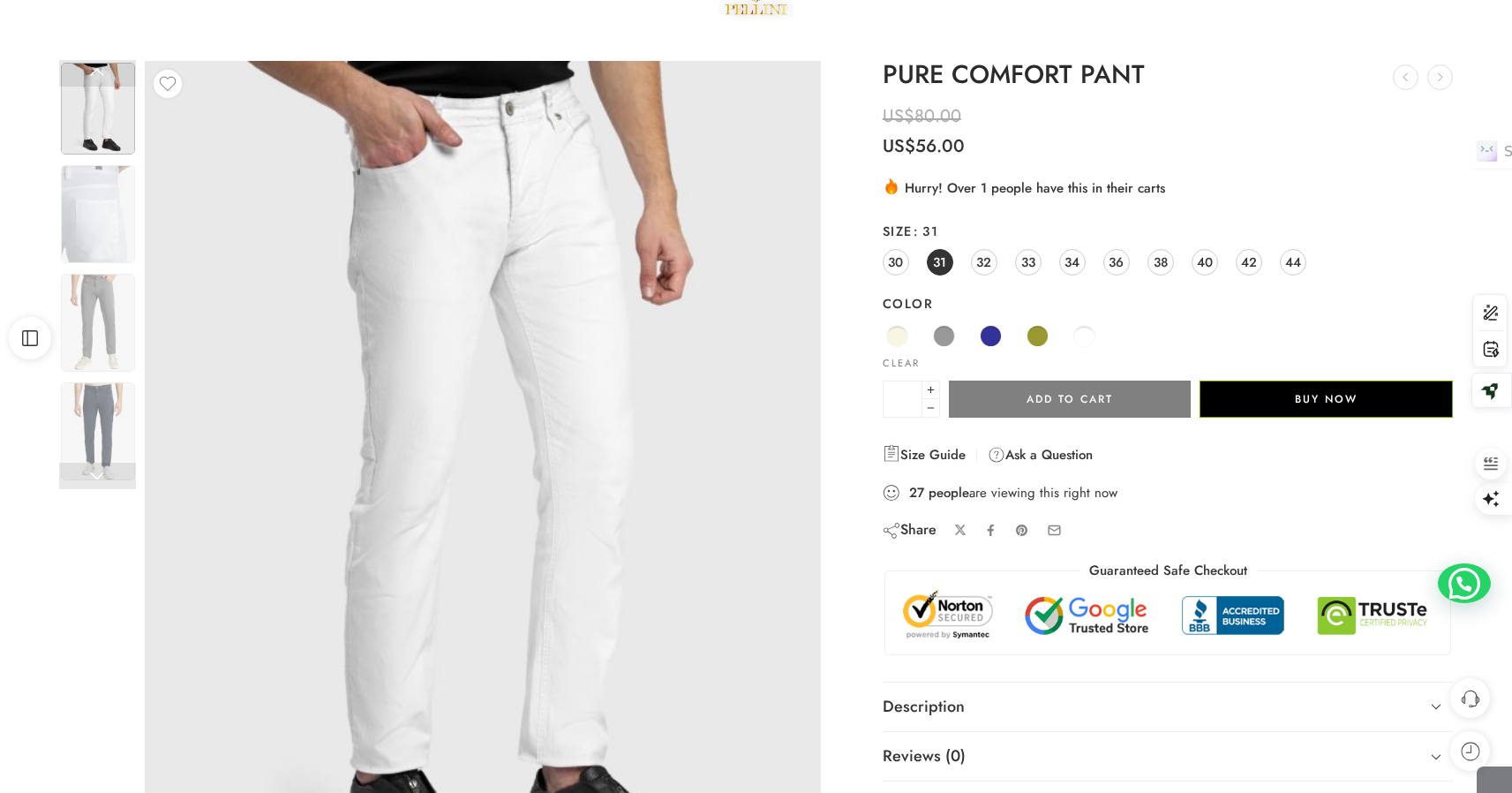
scroll to position [110, 0]
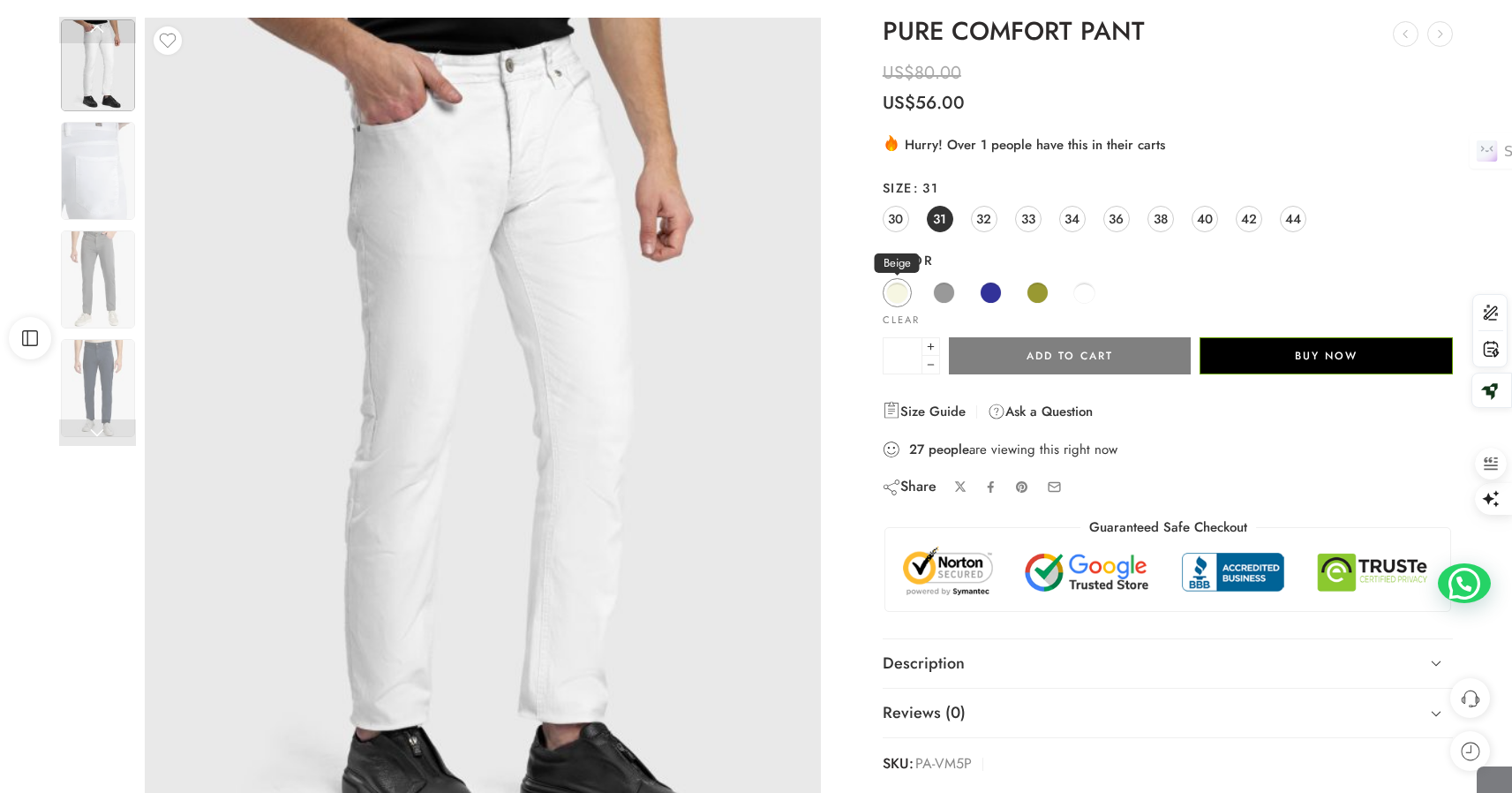
click at [895, 294] on span at bounding box center [897, 292] width 22 height 22
click at [897, 294] on span at bounding box center [897, 292] width 22 height 22
click at [890, 297] on span at bounding box center [897, 292] width 22 height 22
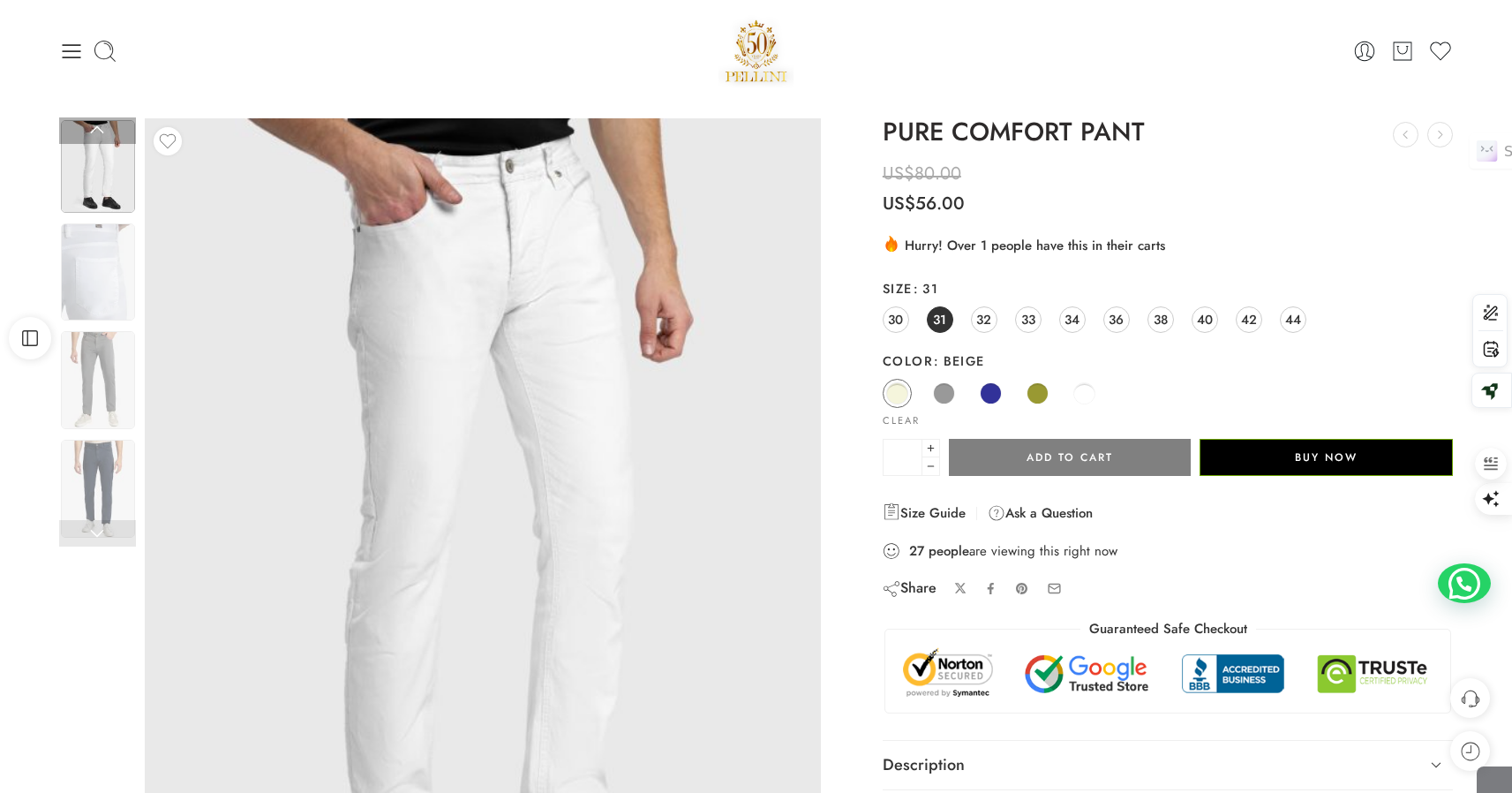
scroll to position [8, 0]
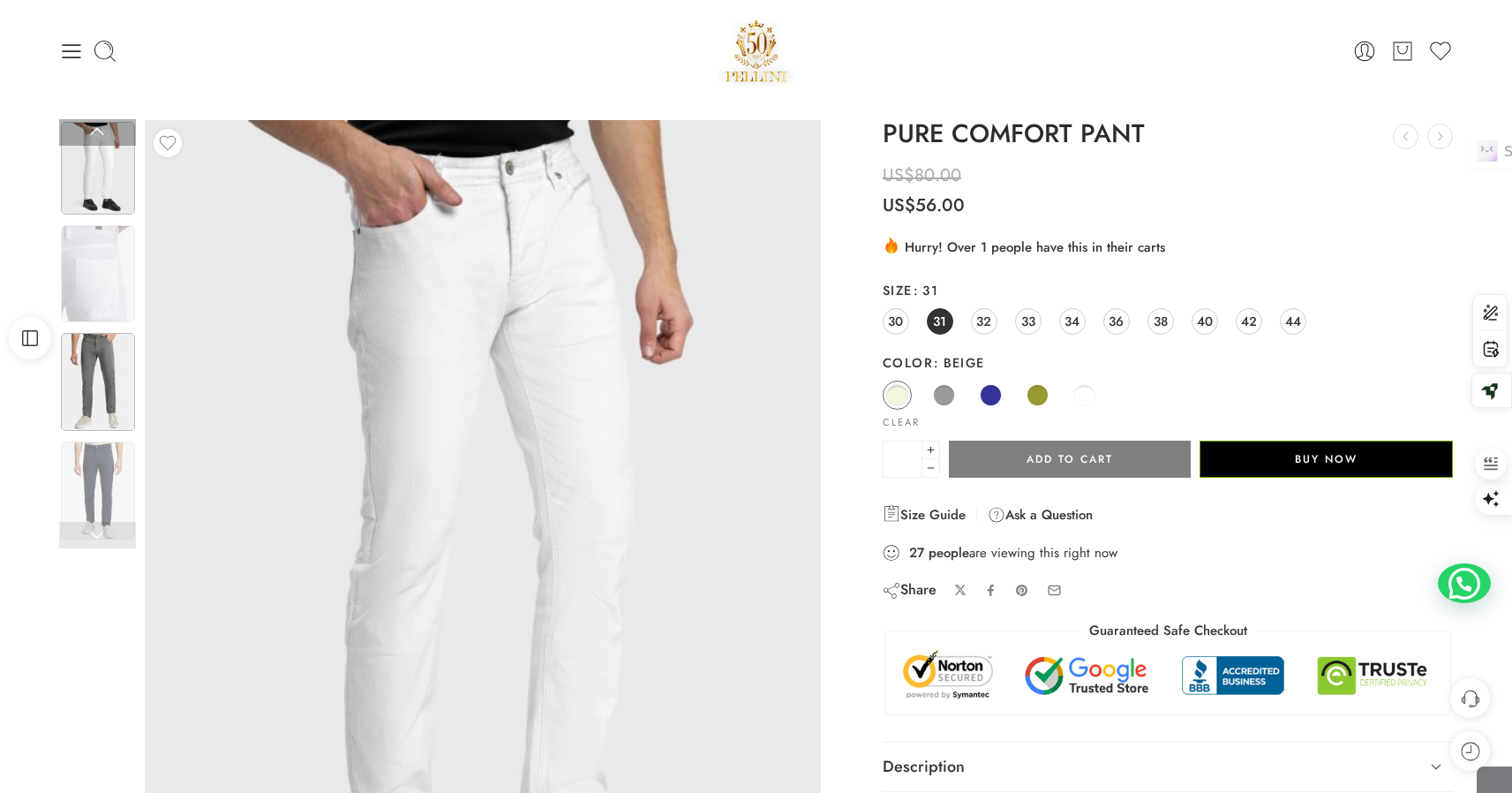
click at [116, 394] on img at bounding box center [98, 382] width 74 height 98
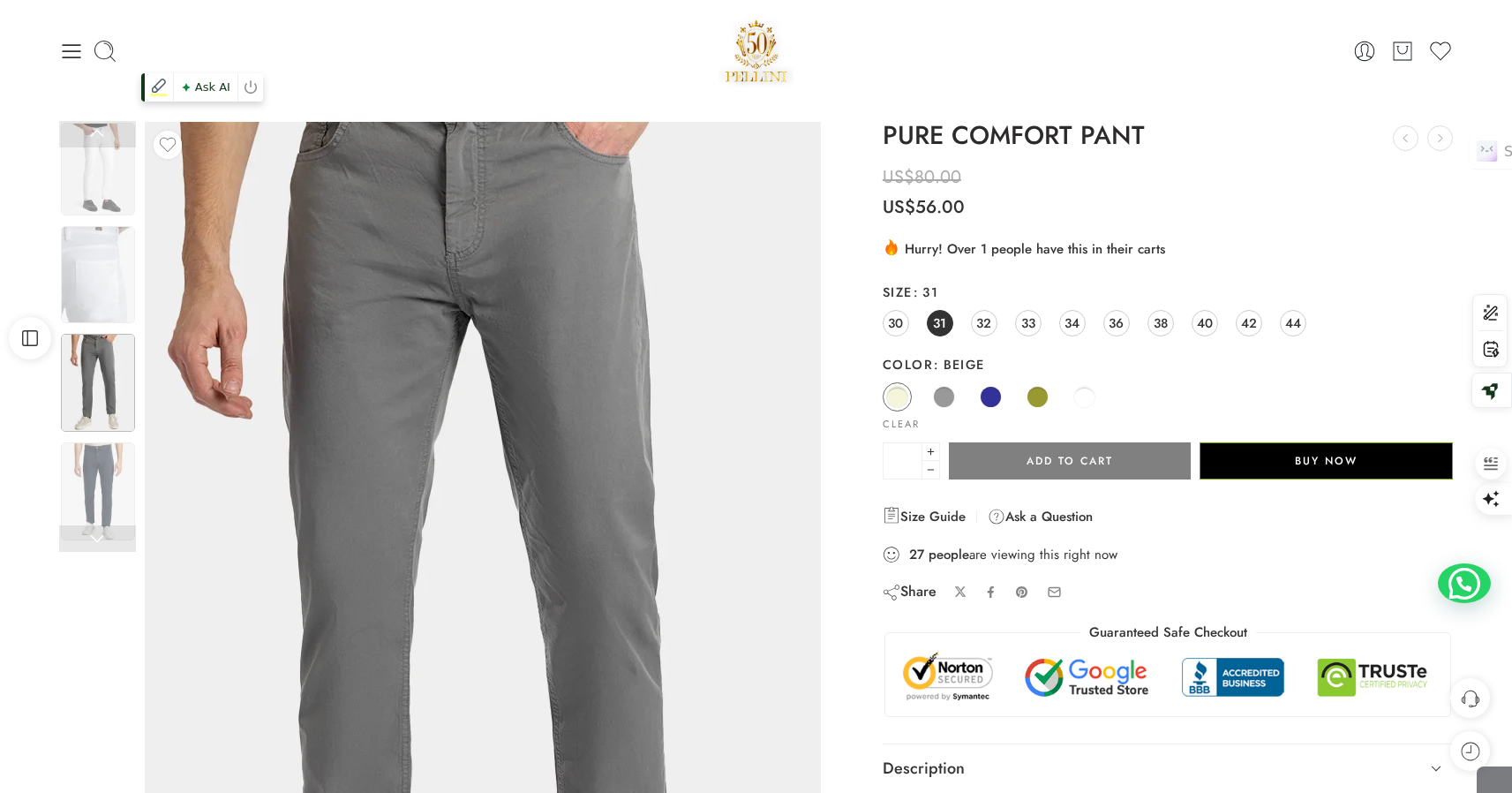
scroll to position [5, 0]
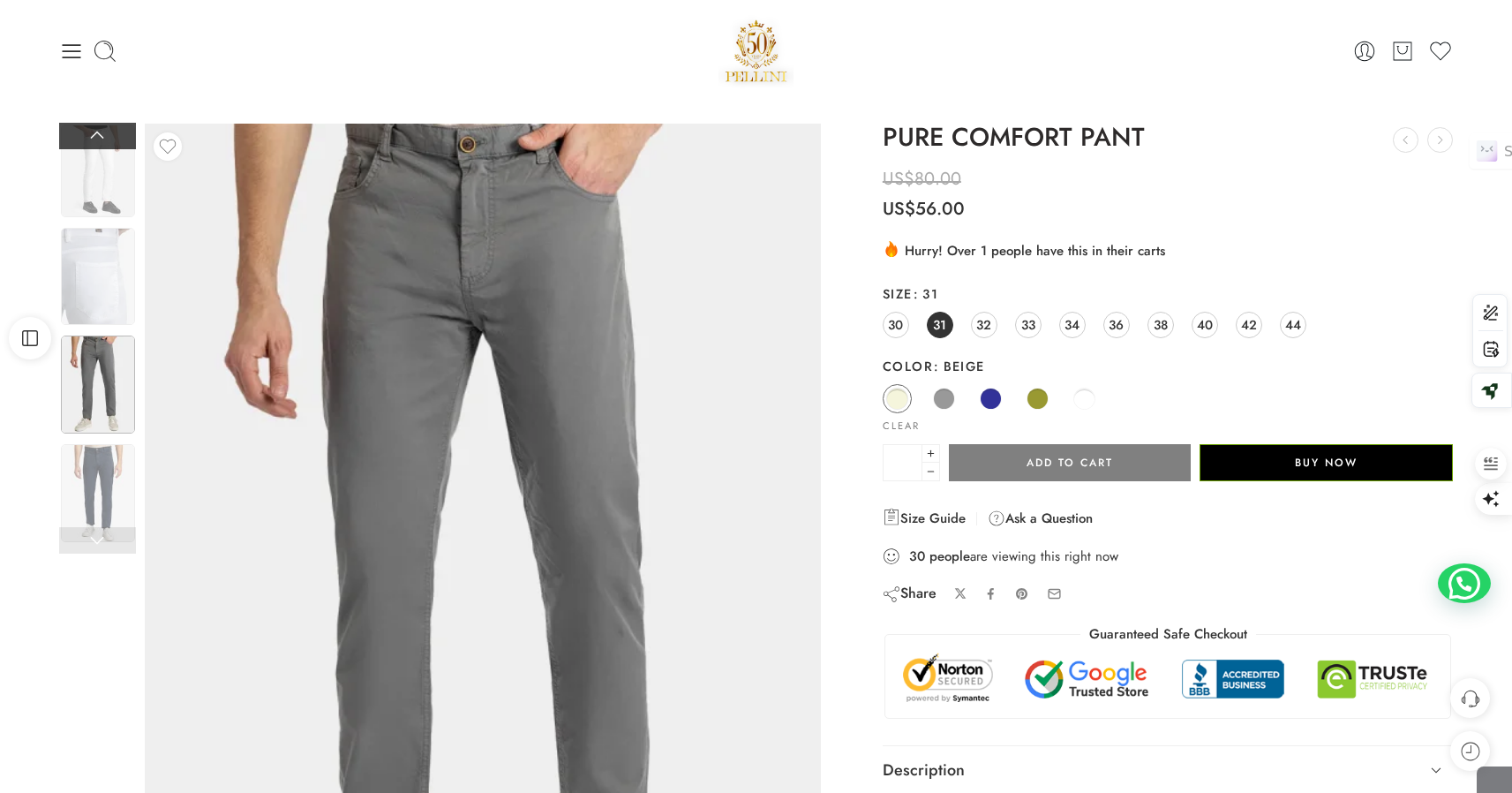
click at [97, 140] on link at bounding box center [97, 135] width 77 height 26
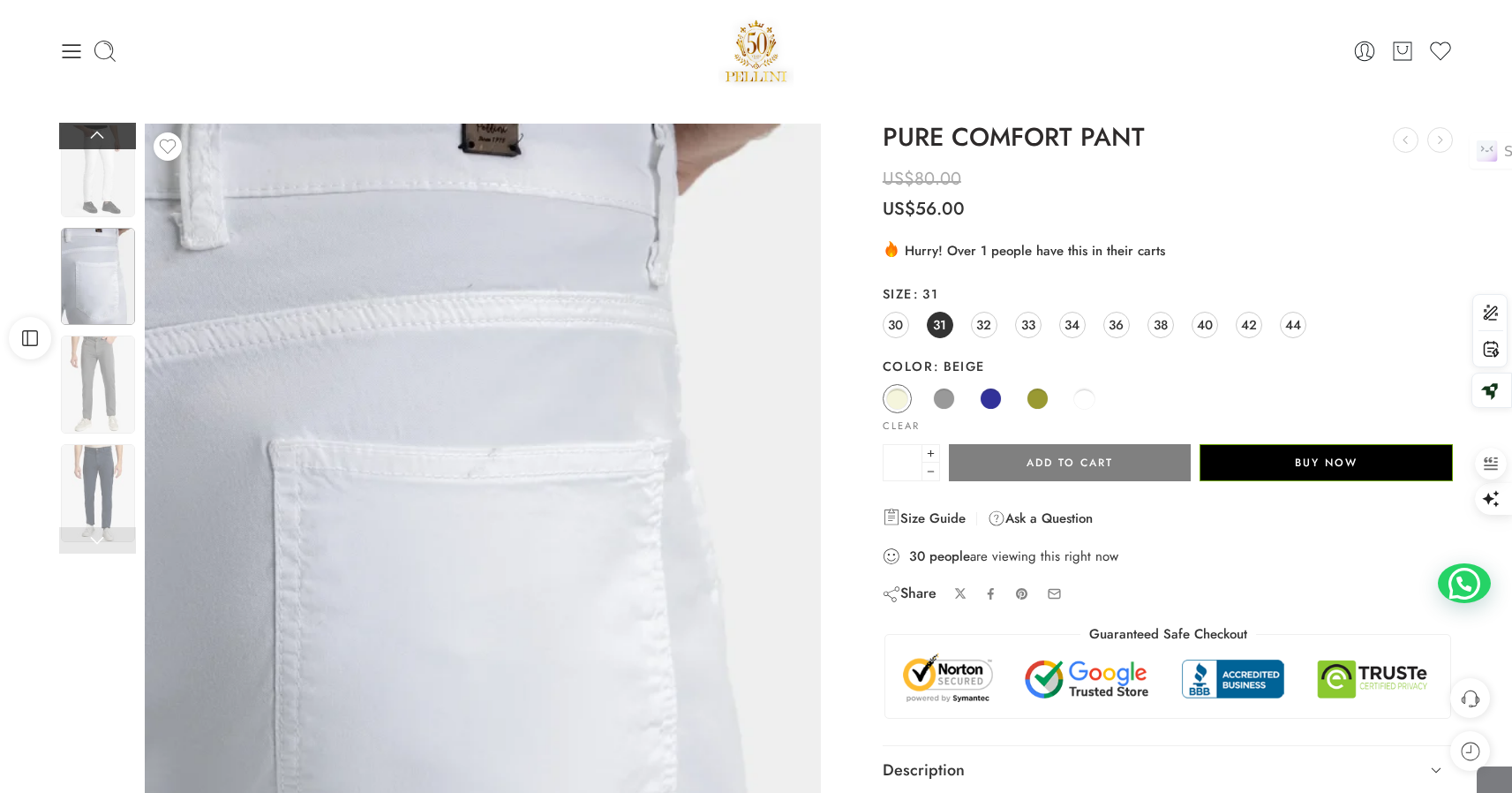
click at [97, 139] on link at bounding box center [97, 135] width 77 height 26
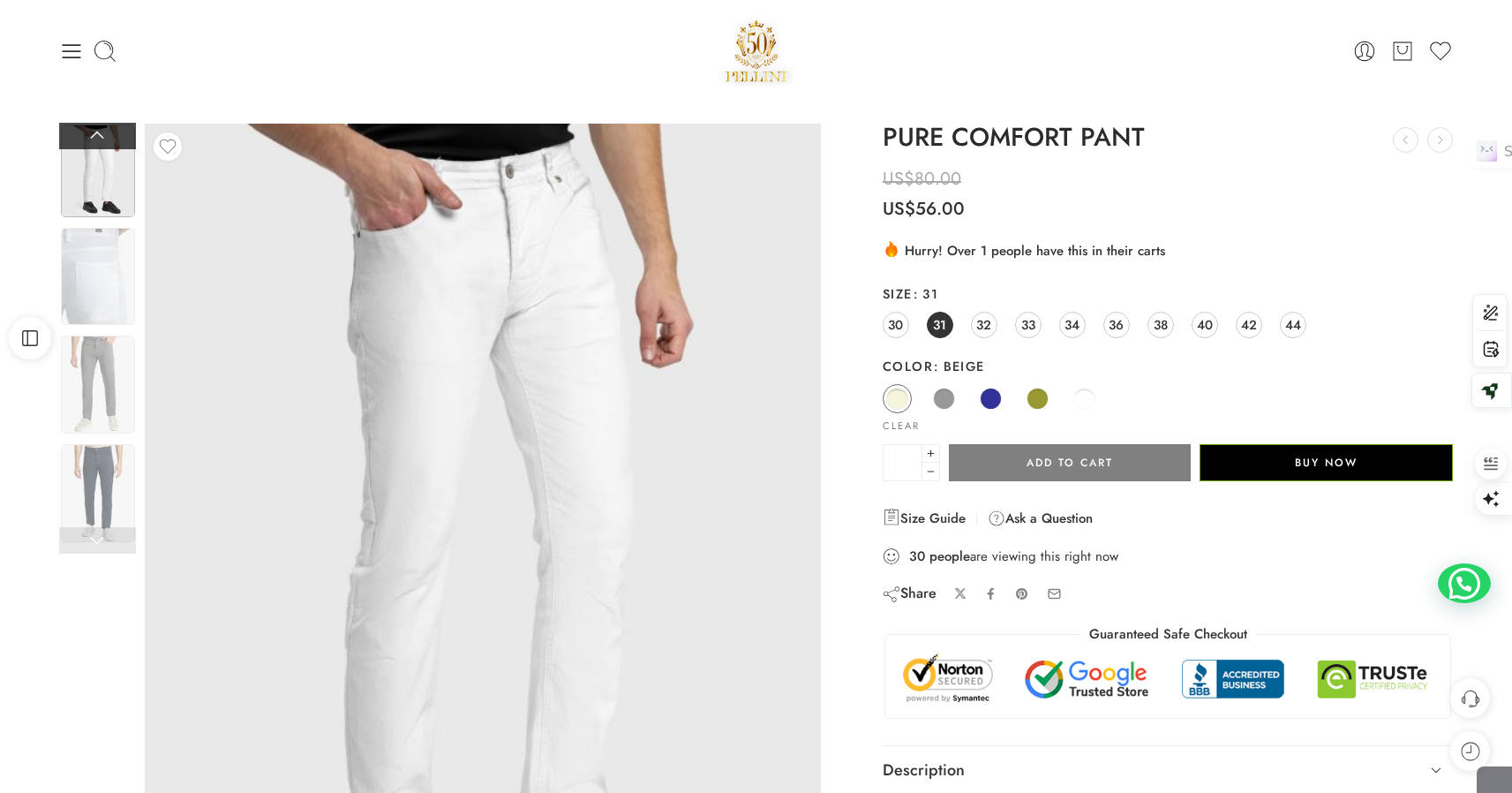
click at [97, 139] on link at bounding box center [97, 135] width 77 height 26
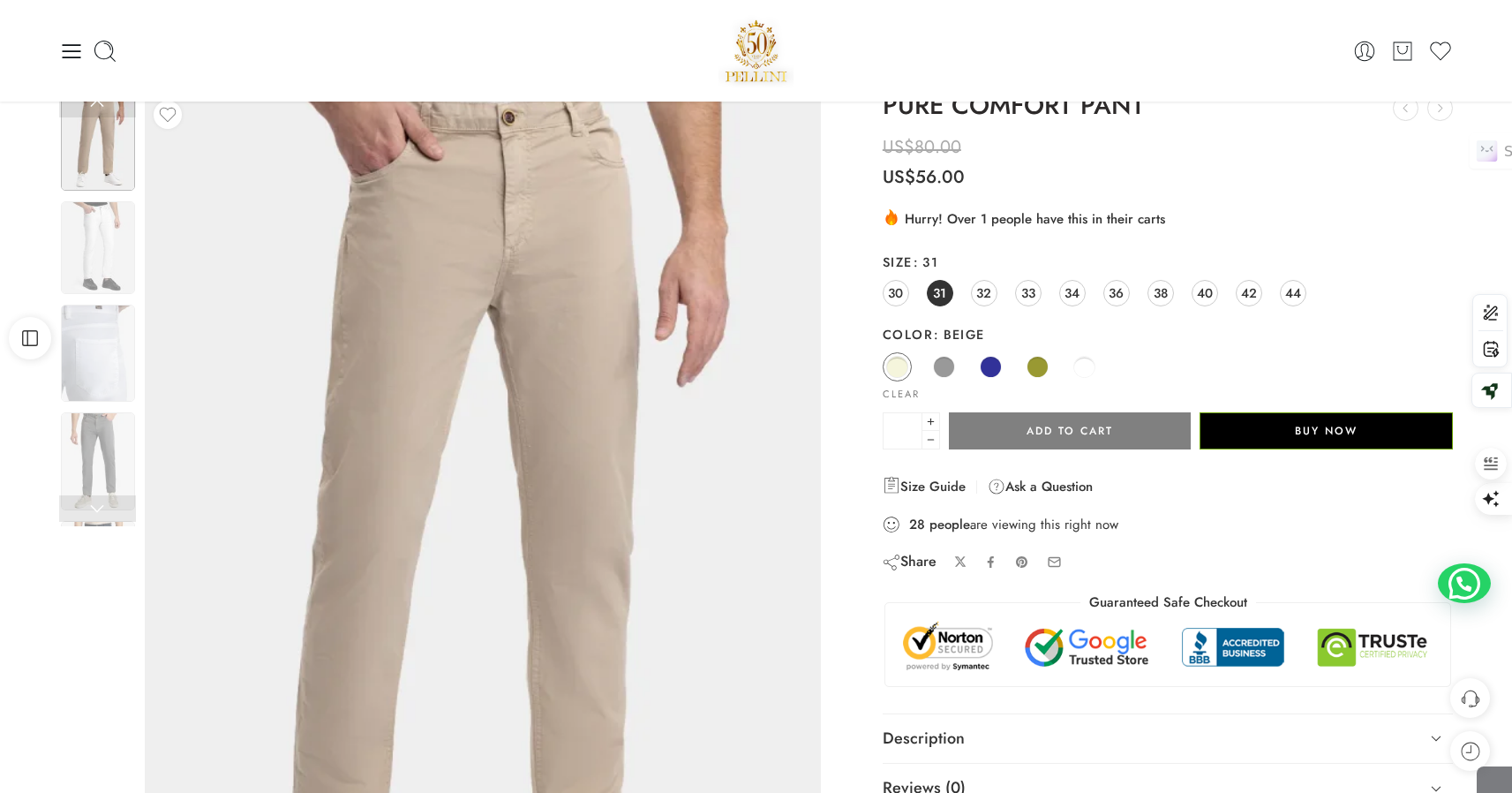
scroll to position [0, 0]
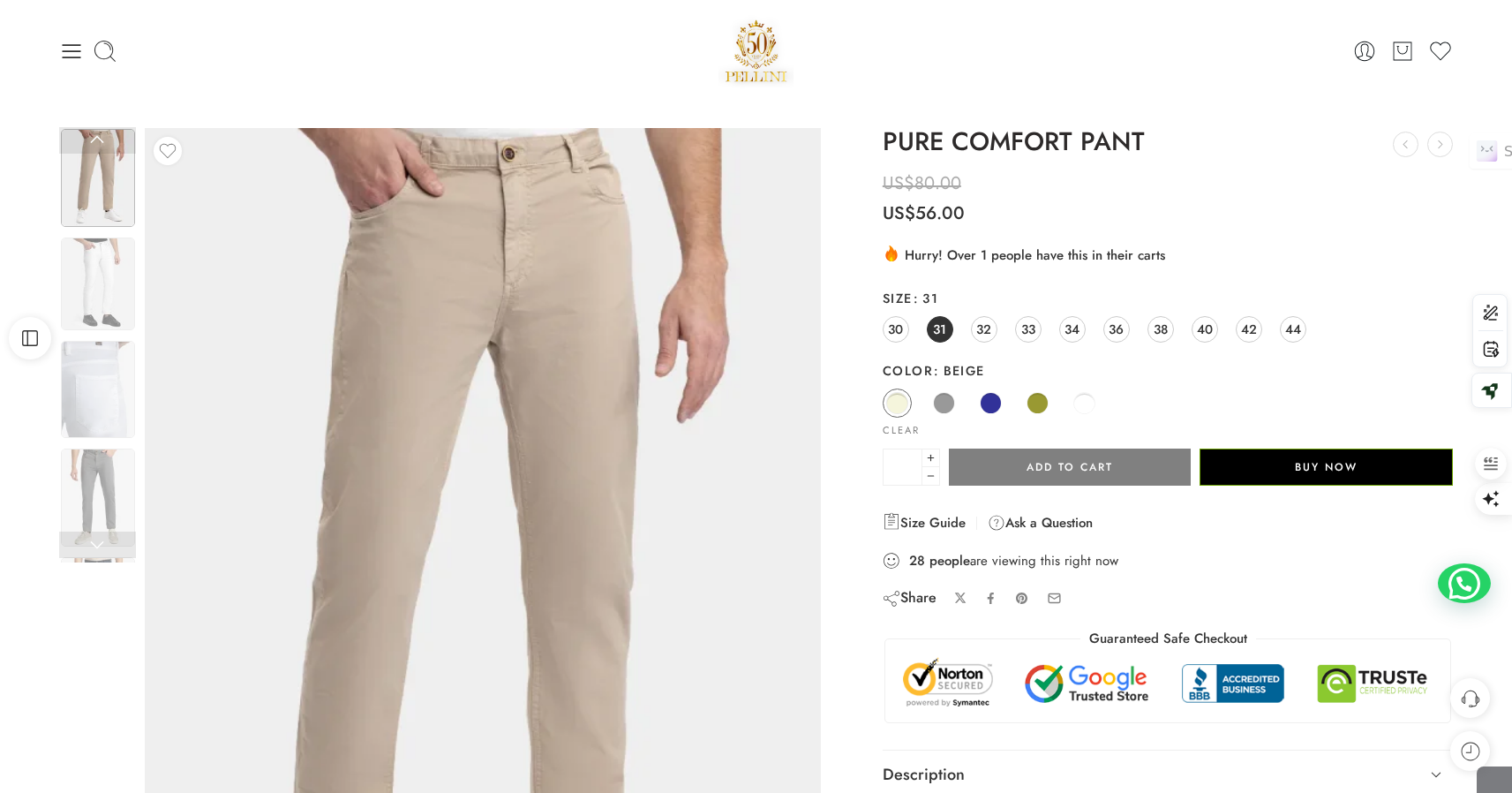
click at [770, 57] on img at bounding box center [756, 51] width 76 height 75
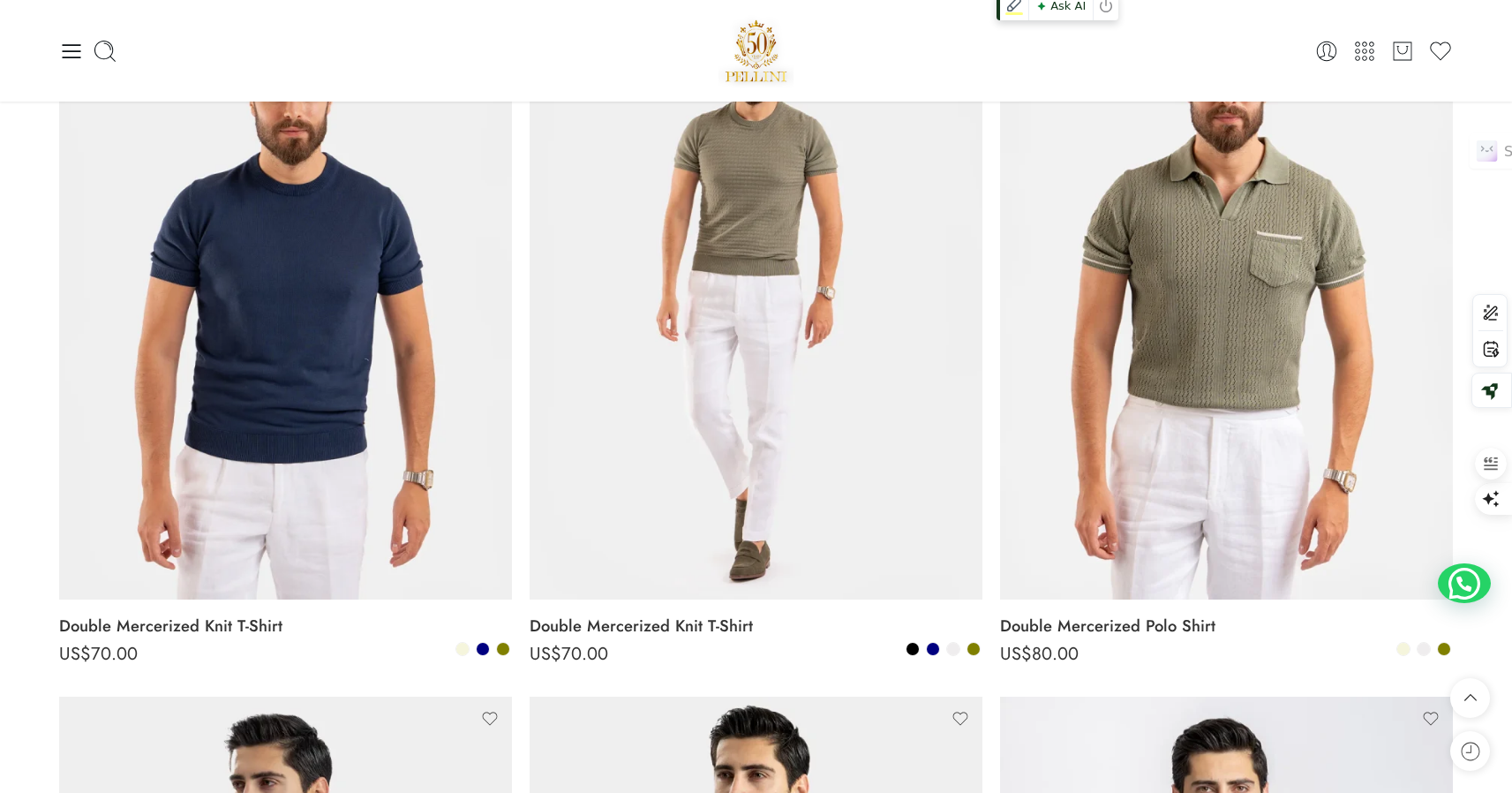
scroll to position [315, 0]
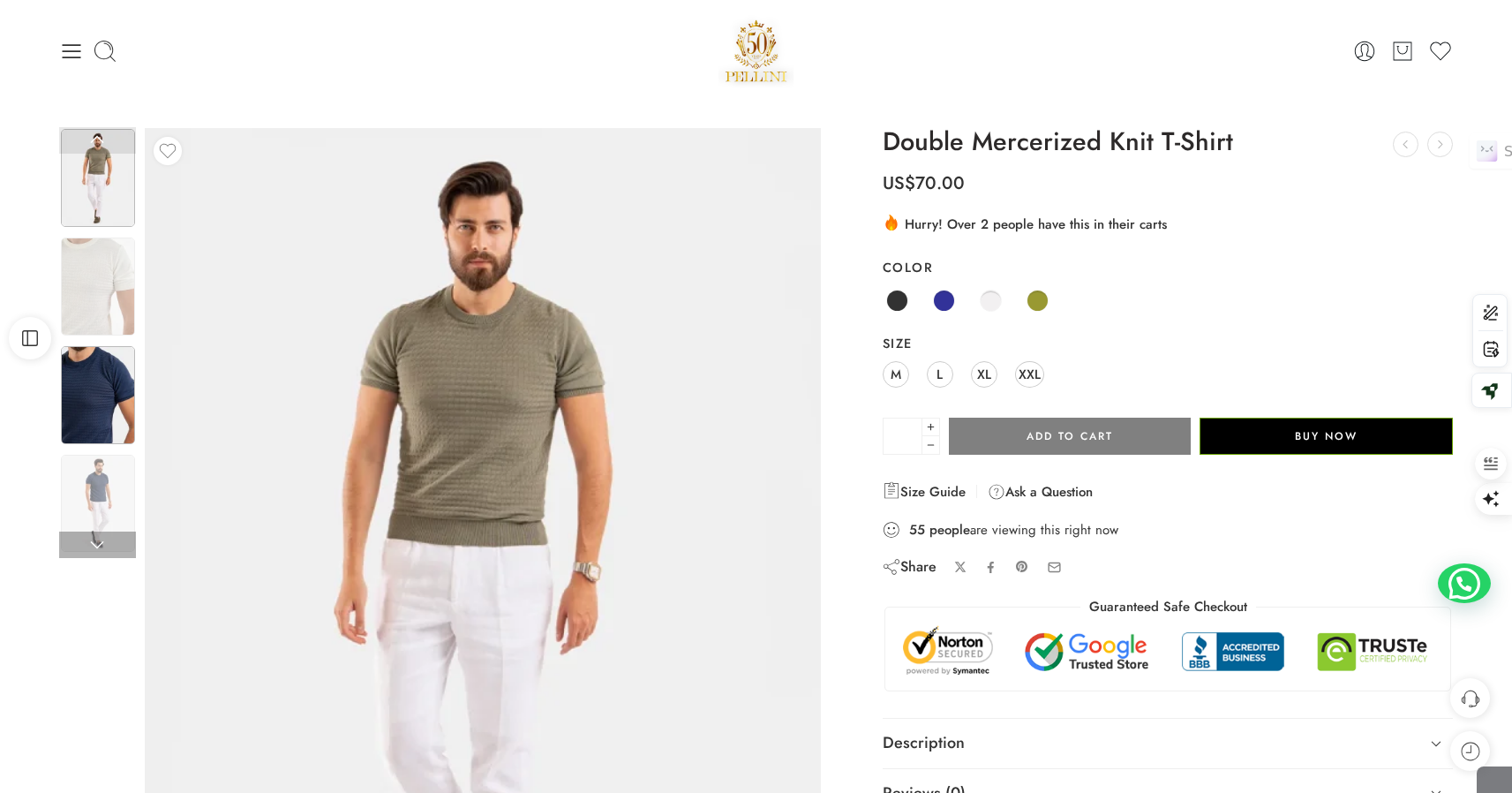
click at [102, 410] on img at bounding box center [98, 395] width 74 height 98
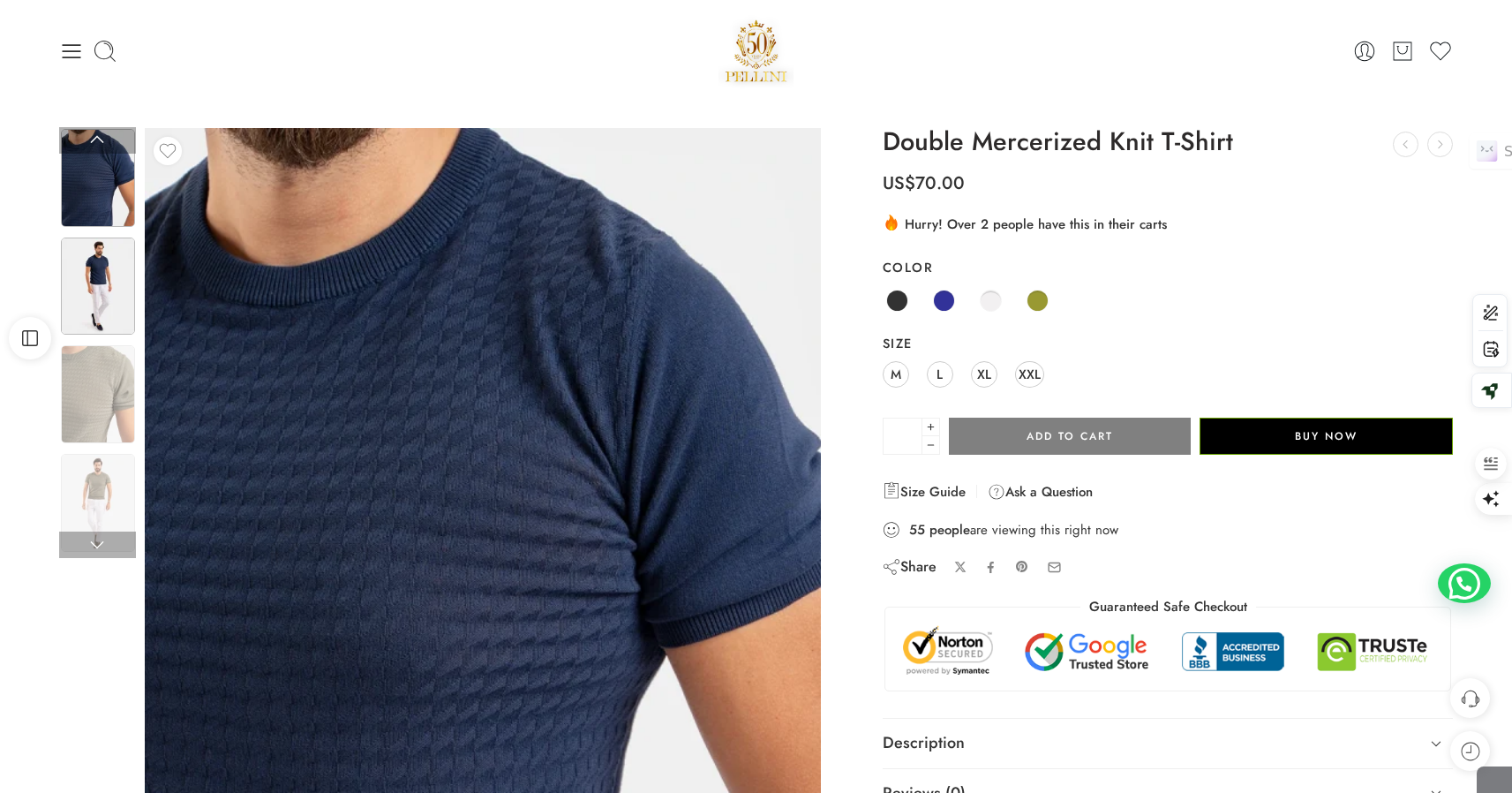
click at [96, 287] on img at bounding box center [98, 286] width 74 height 98
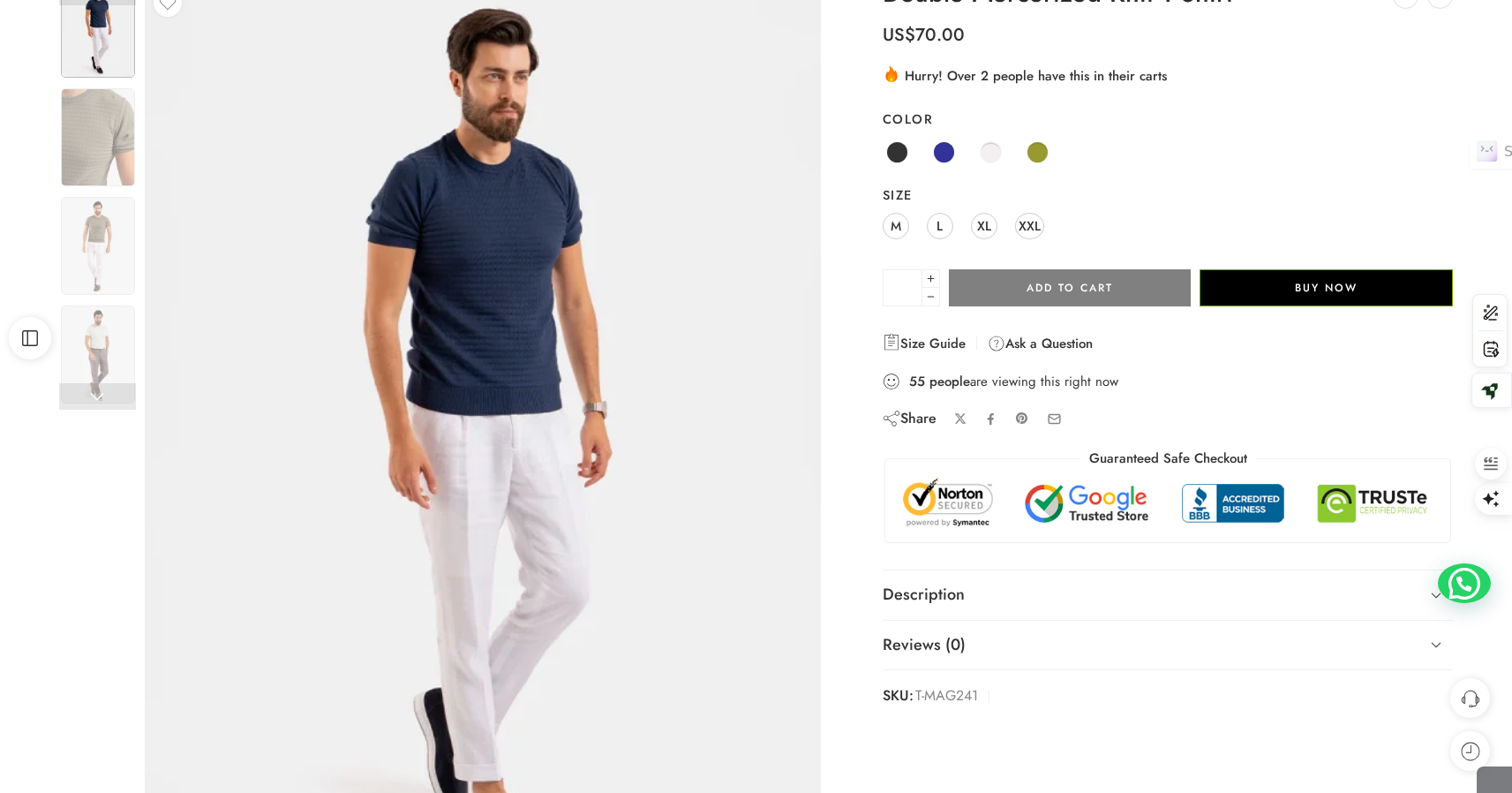
scroll to position [151, 0]
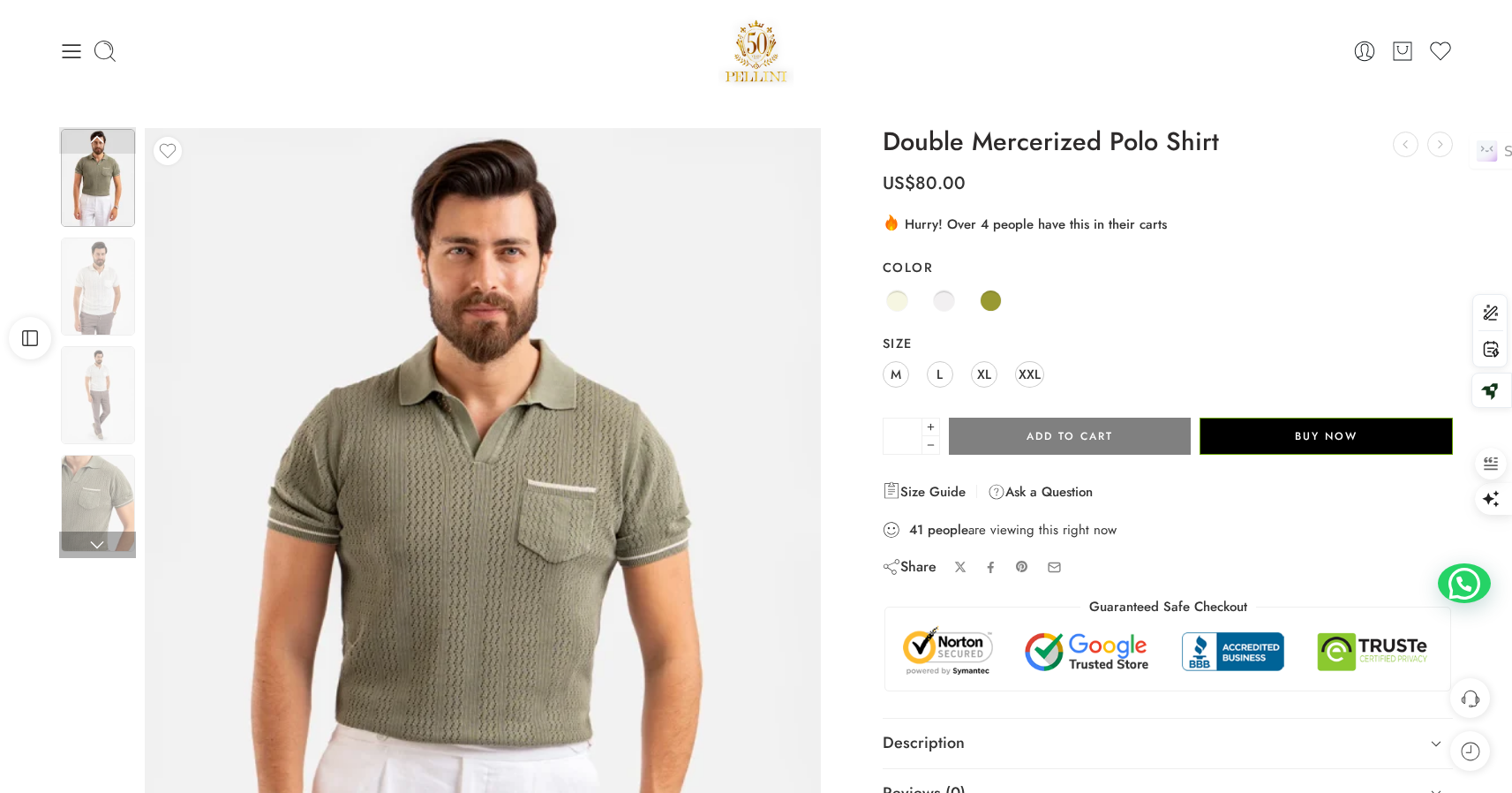
click at [98, 185] on img at bounding box center [98, 177] width 74 height 98
click at [97, 183] on img at bounding box center [98, 177] width 74 height 98
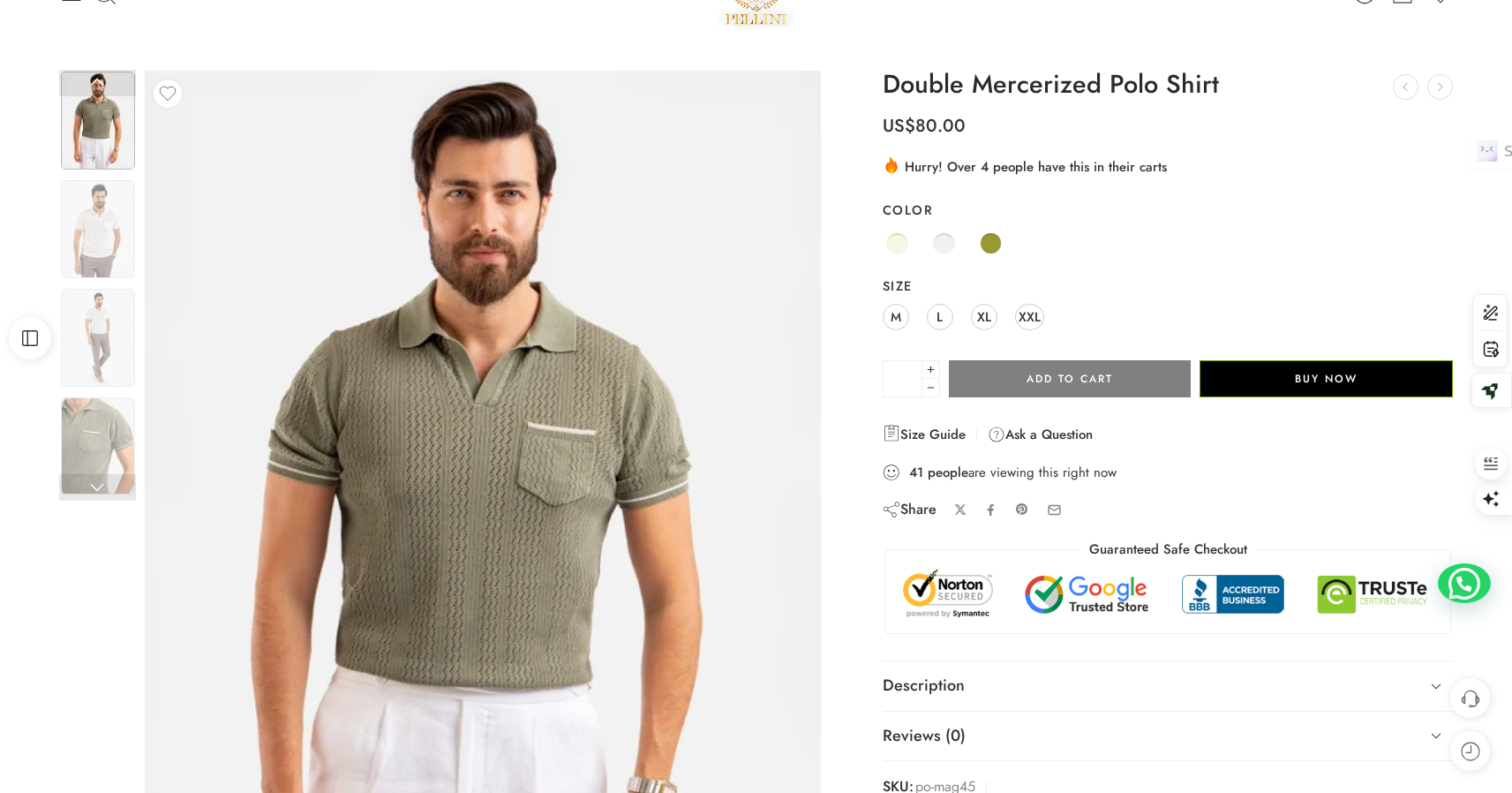
scroll to position [105, 0]
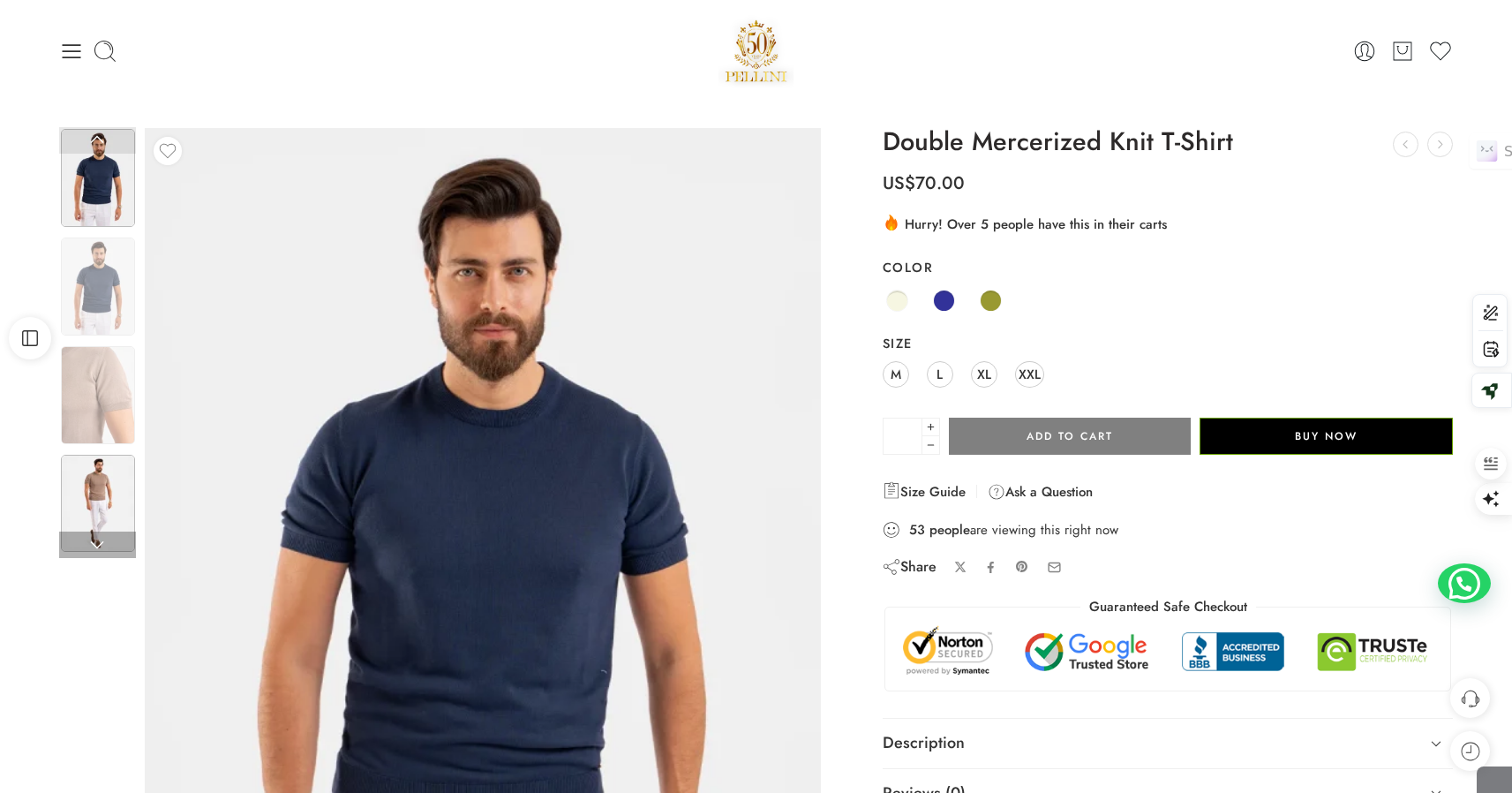
click at [117, 462] on img at bounding box center [98, 504] width 74 height 98
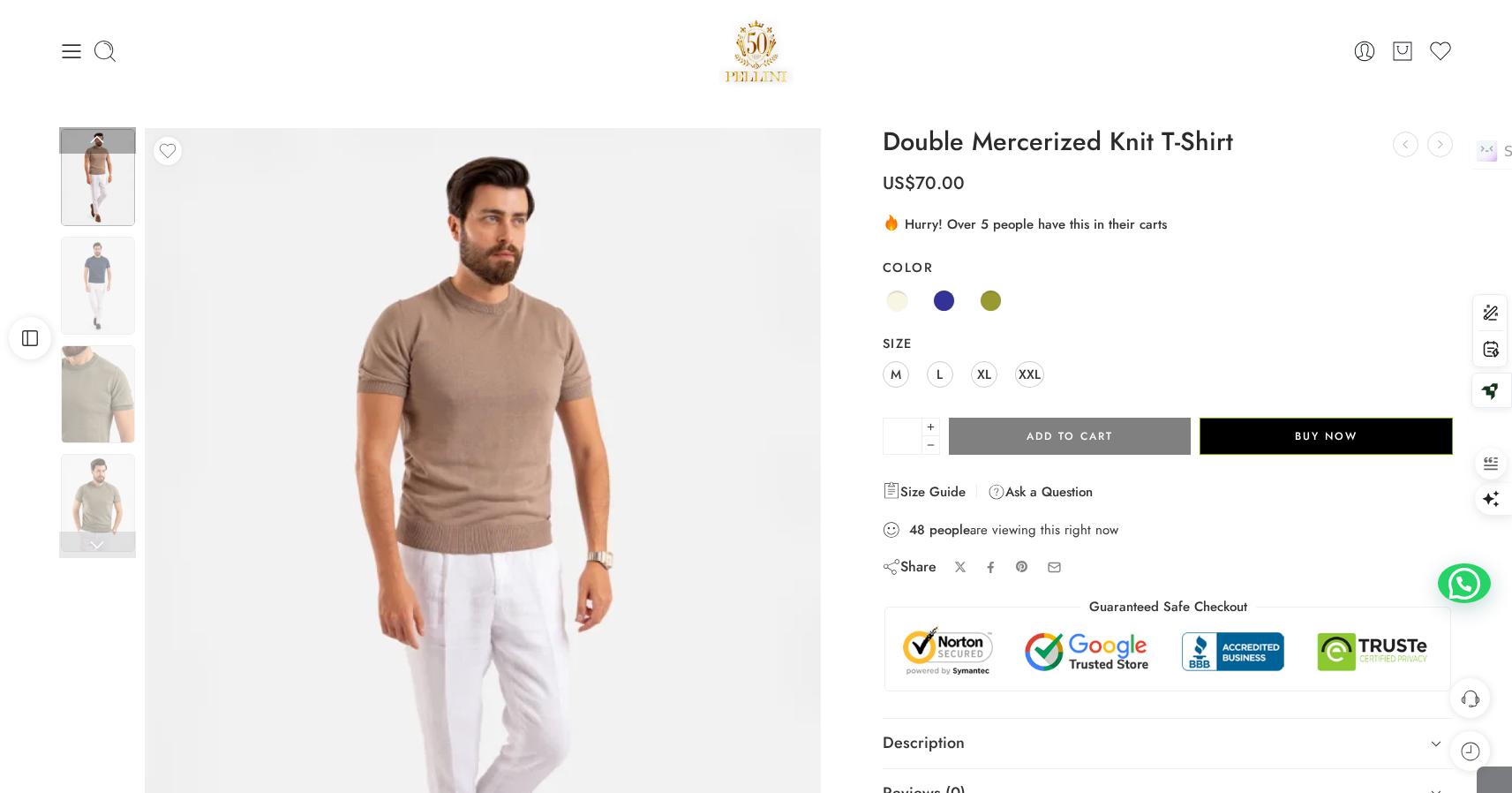
click at [82, 159] on img at bounding box center [98, 177] width 74 height 98
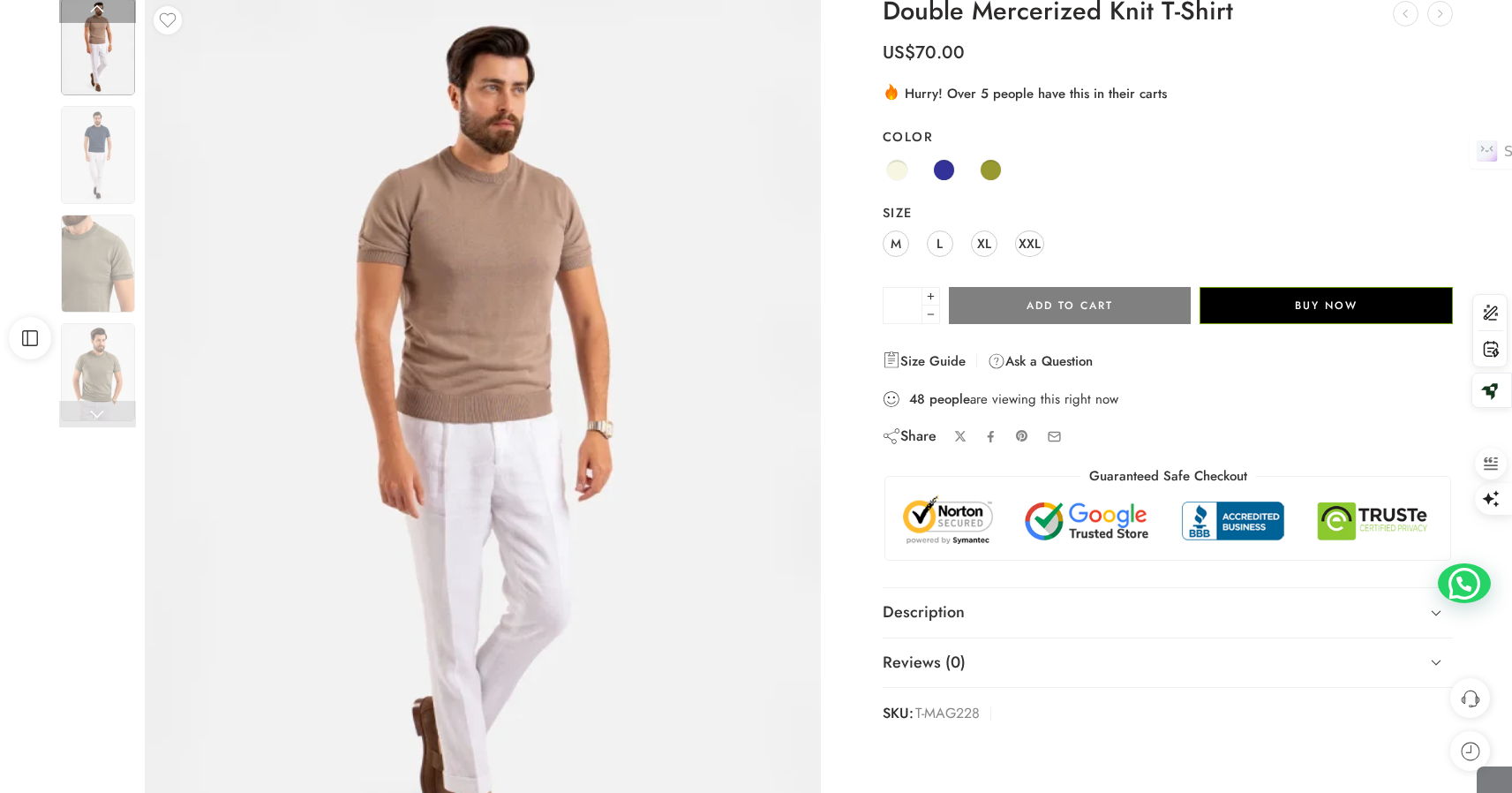
scroll to position [132, 0]
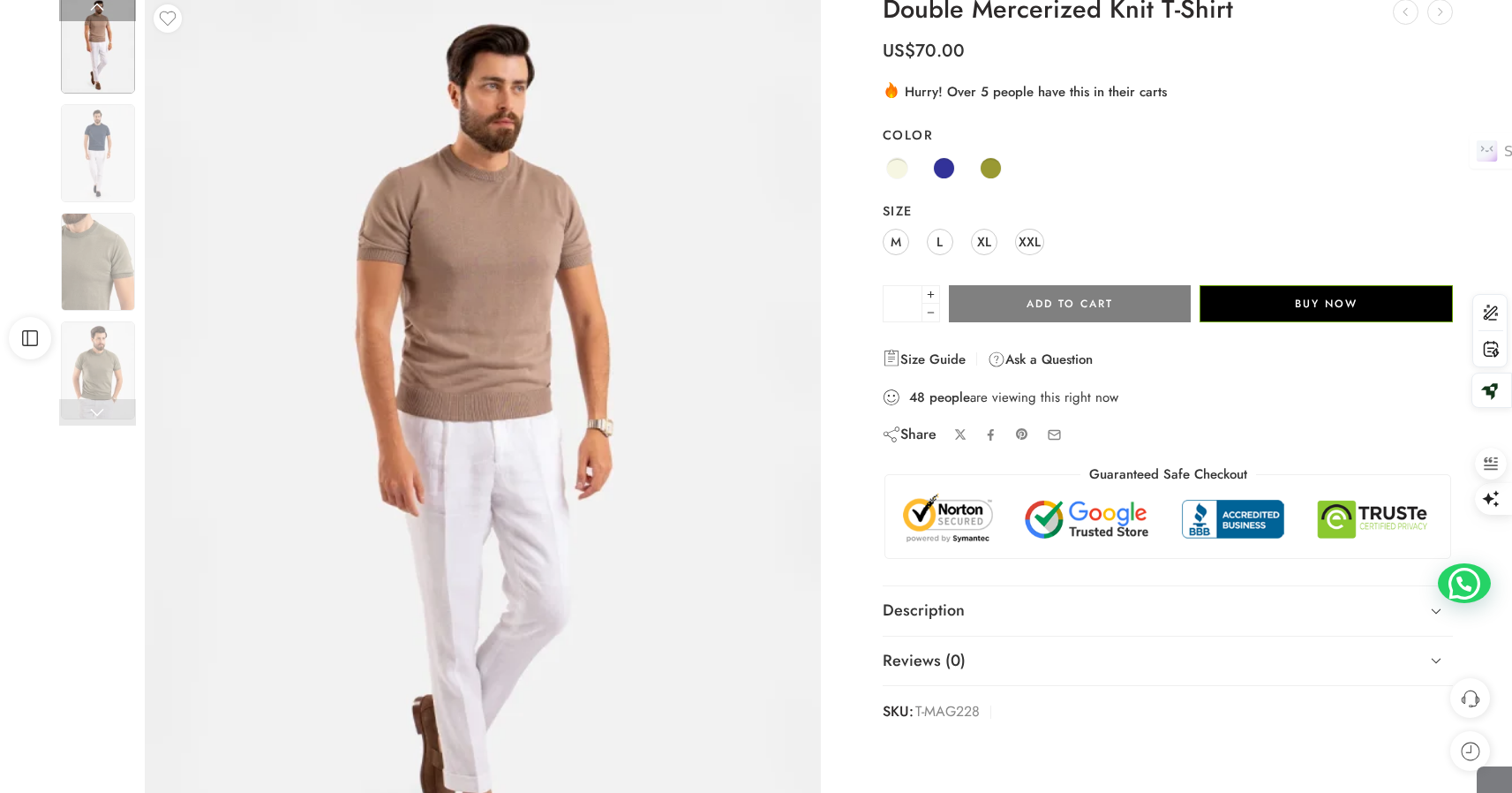
click at [96, 413] on link at bounding box center [97, 412] width 77 height 26
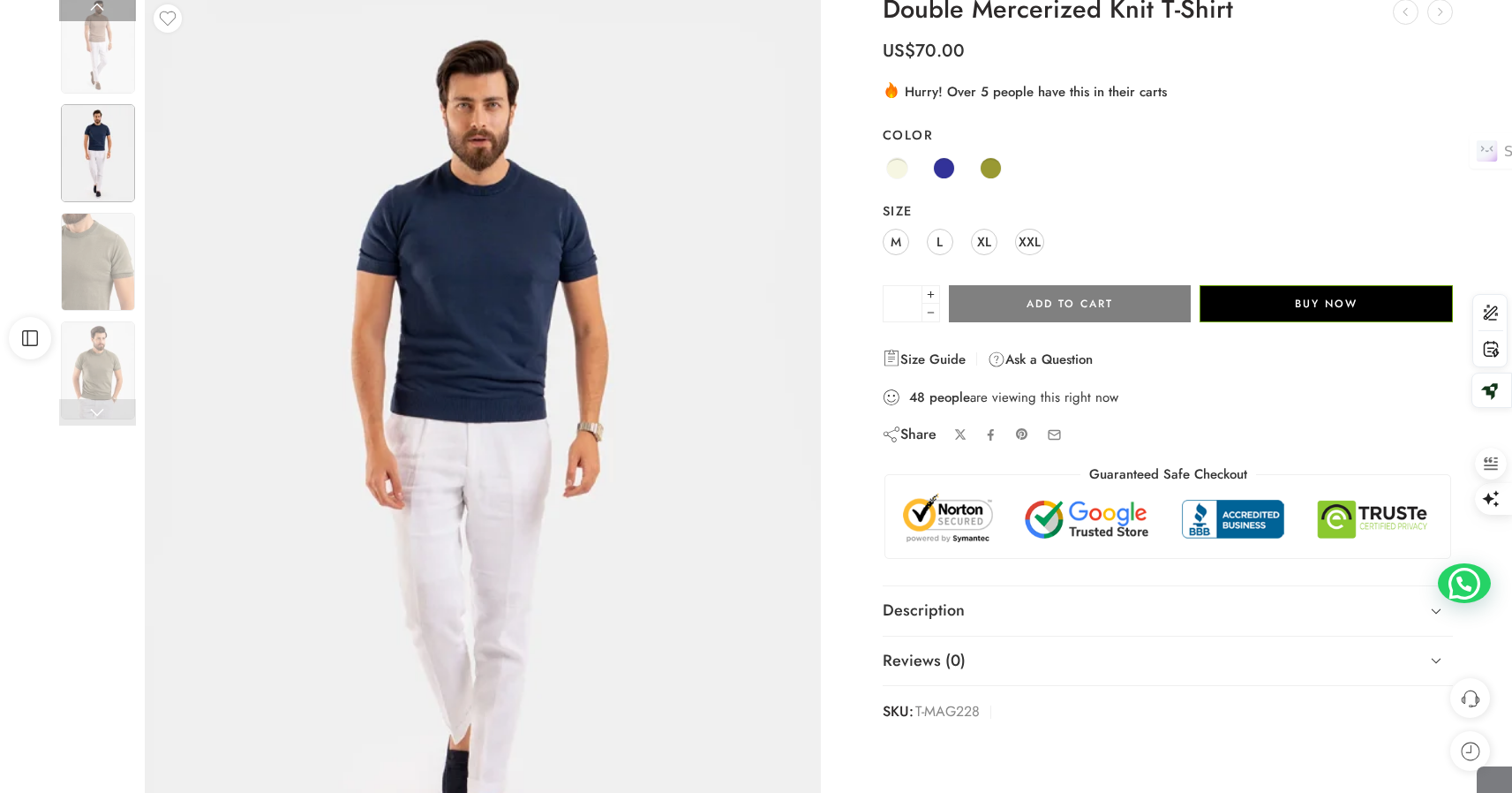
click at [95, 409] on link at bounding box center [97, 412] width 77 height 26
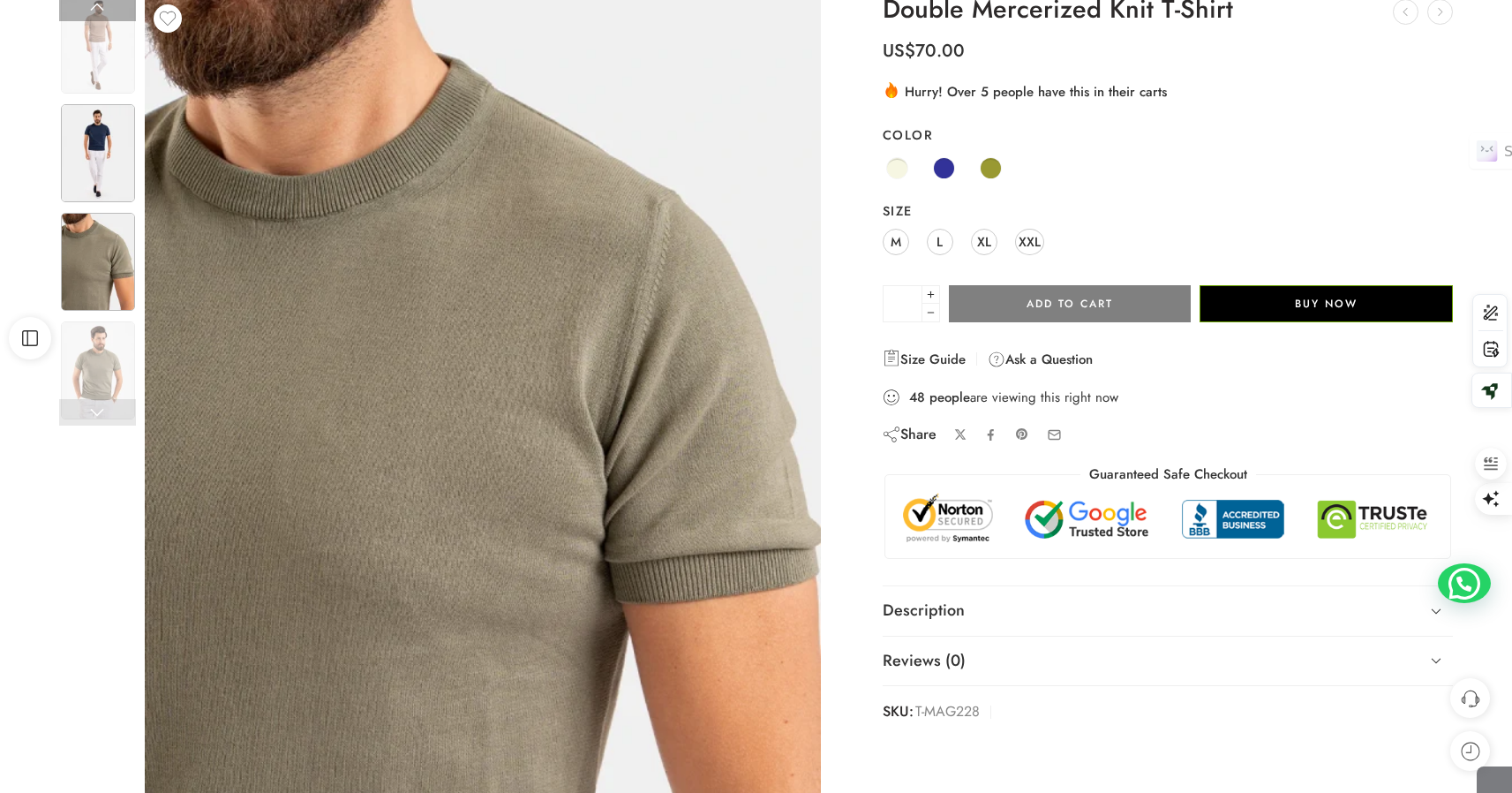
click at [108, 142] on img at bounding box center [98, 153] width 74 height 98
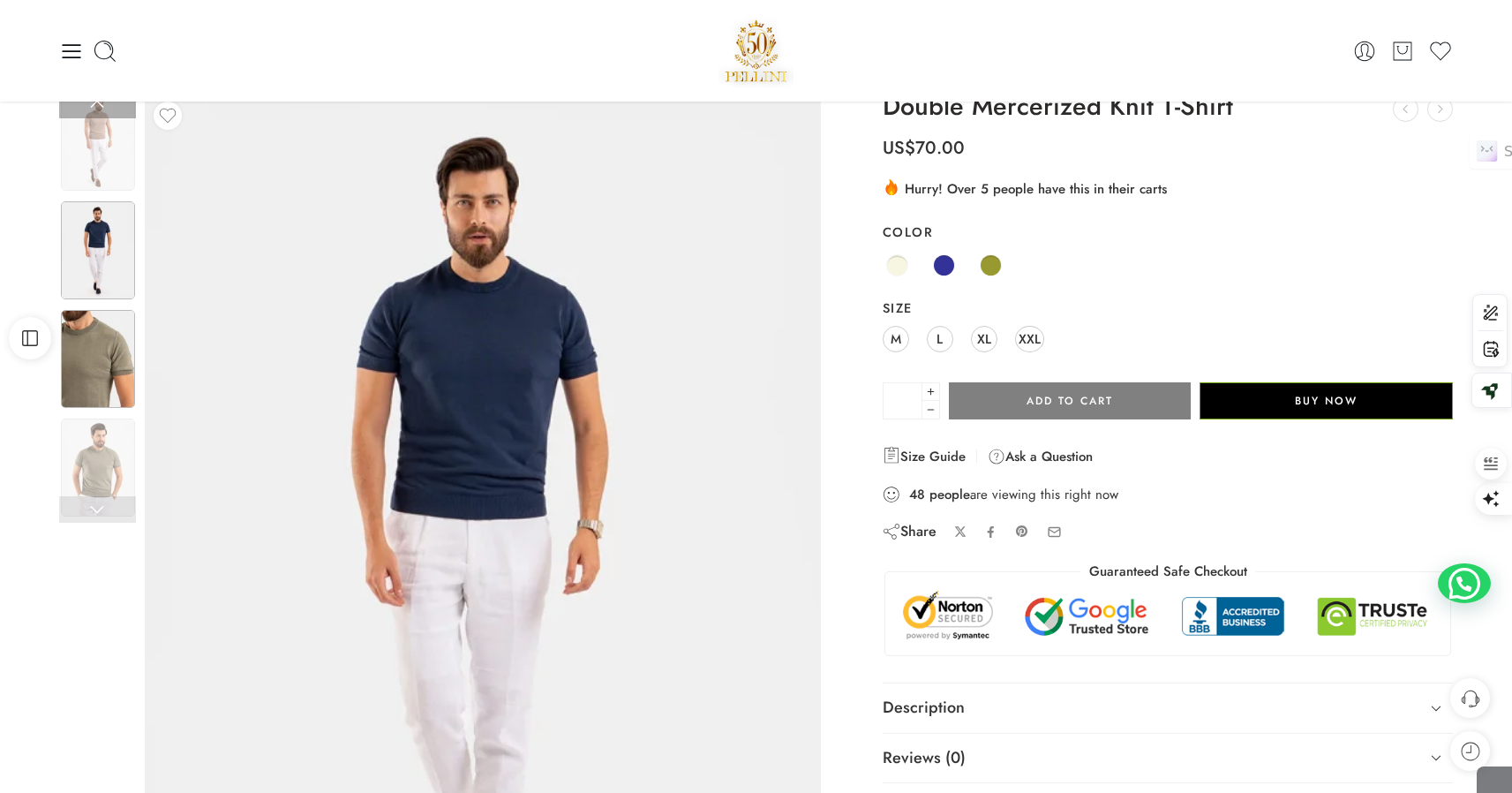
scroll to position [13, 0]
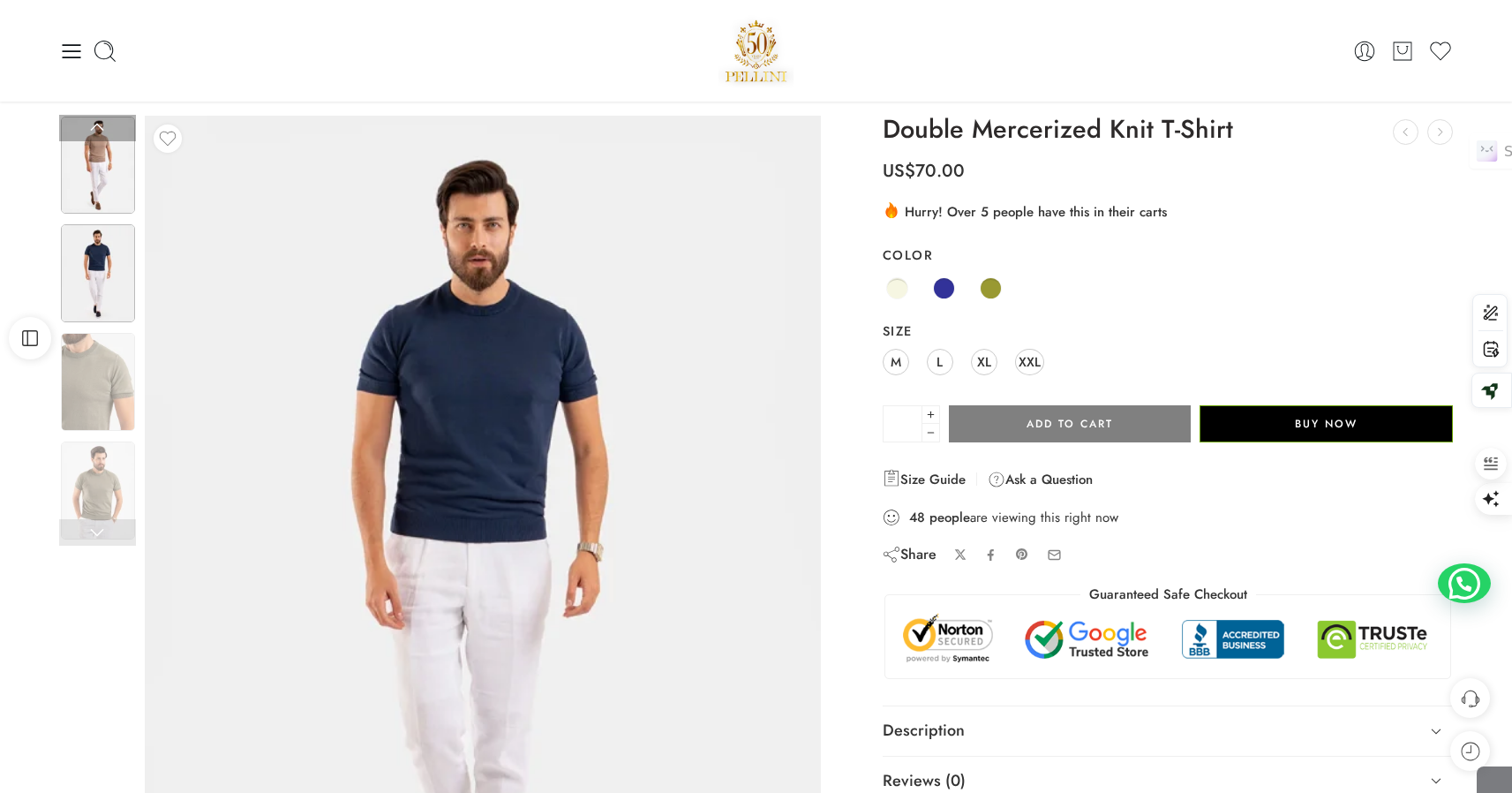
click at [101, 165] on img at bounding box center [98, 166] width 74 height 98
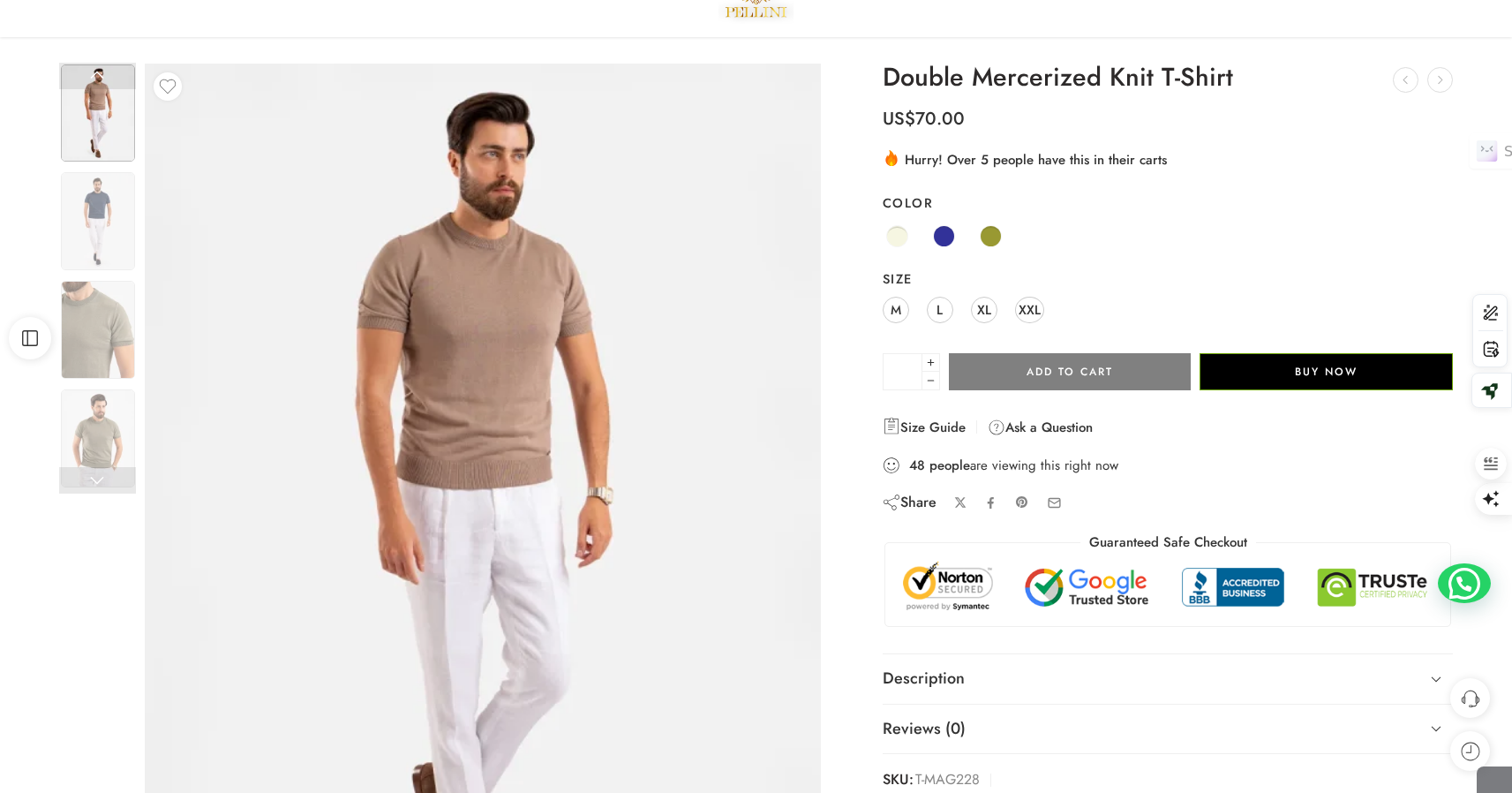
scroll to position [71, 0]
